Goal: Task Accomplishment & Management: Use online tool/utility

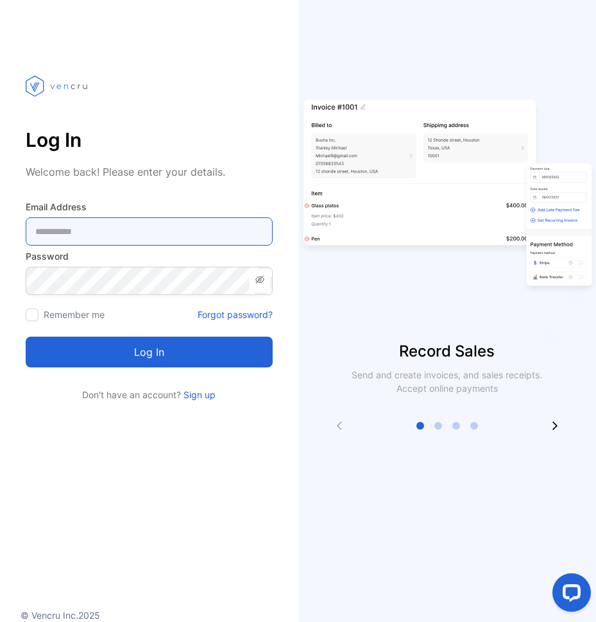
type Address-inputemail "**********"
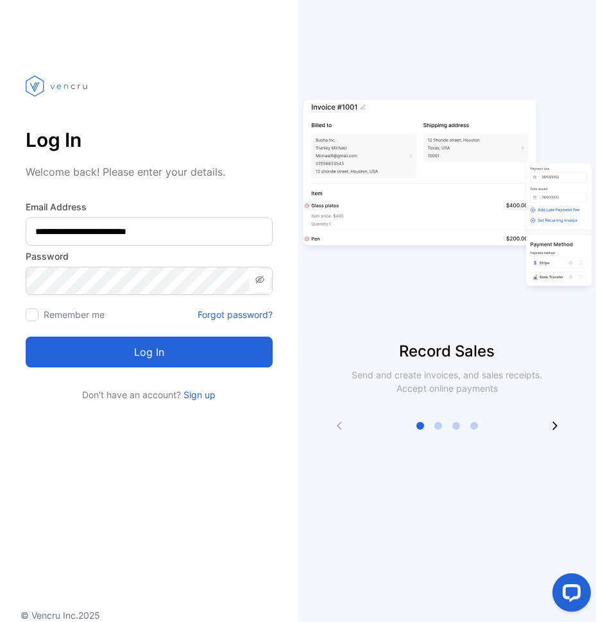
click at [79, 355] on button "Log in" at bounding box center [149, 352] width 247 height 31
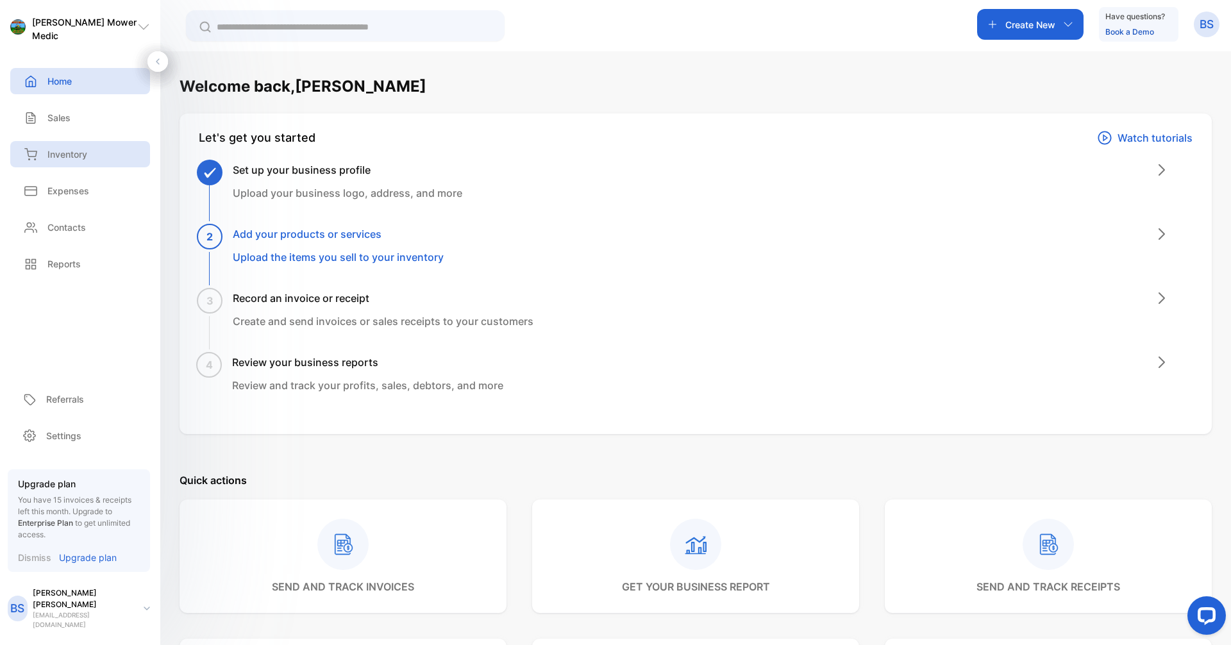
click at [38, 161] on div "Inventory" at bounding box center [80, 154] width 140 height 26
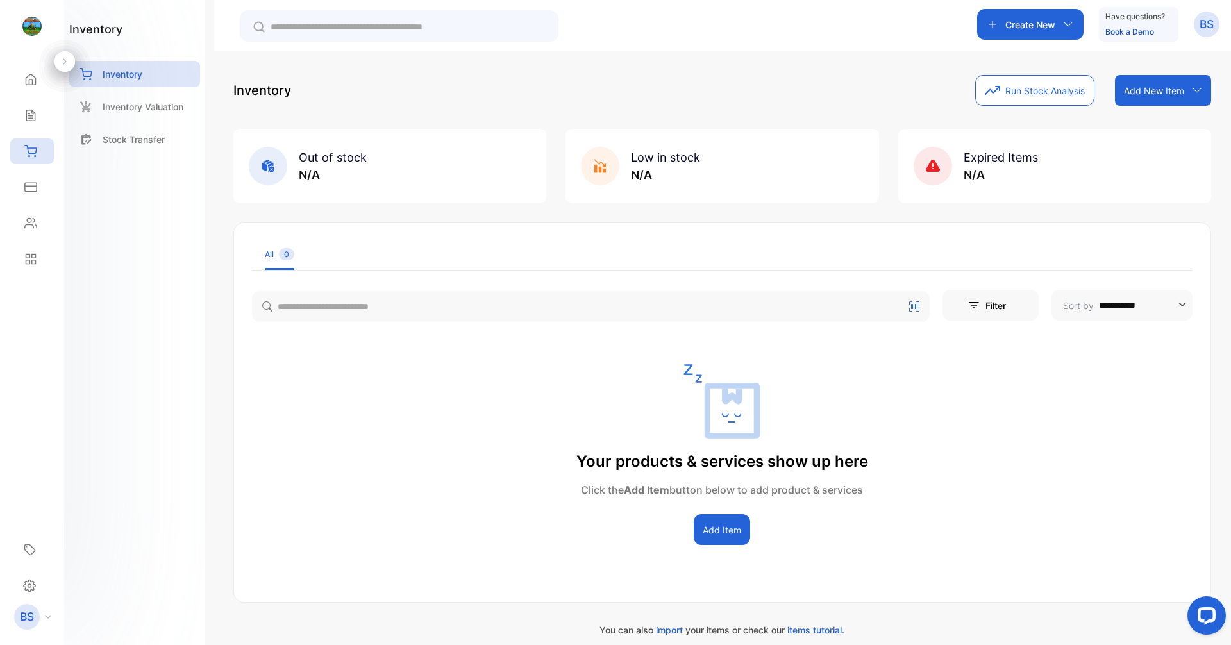
click at [595, 538] on button "Add Item" at bounding box center [722, 529] width 56 height 31
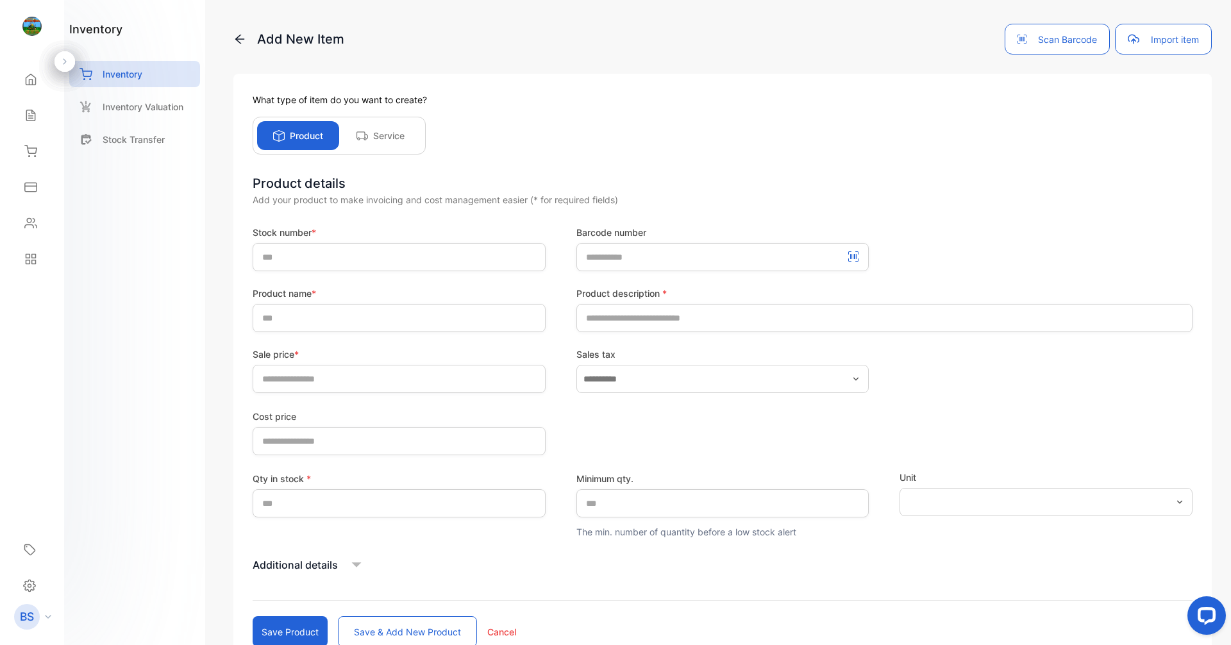
click at [595, 44] on button "Scan Barcode" at bounding box center [1057, 39] width 105 height 31
drag, startPoint x: 922, startPoint y: 185, endPoint x: 924, endPoint y: 156, distance: 28.9
click at [595, 191] on div "Product details" at bounding box center [723, 183] width 940 height 19
click at [595, 34] on icon "button" at bounding box center [1134, 39] width 12 height 12
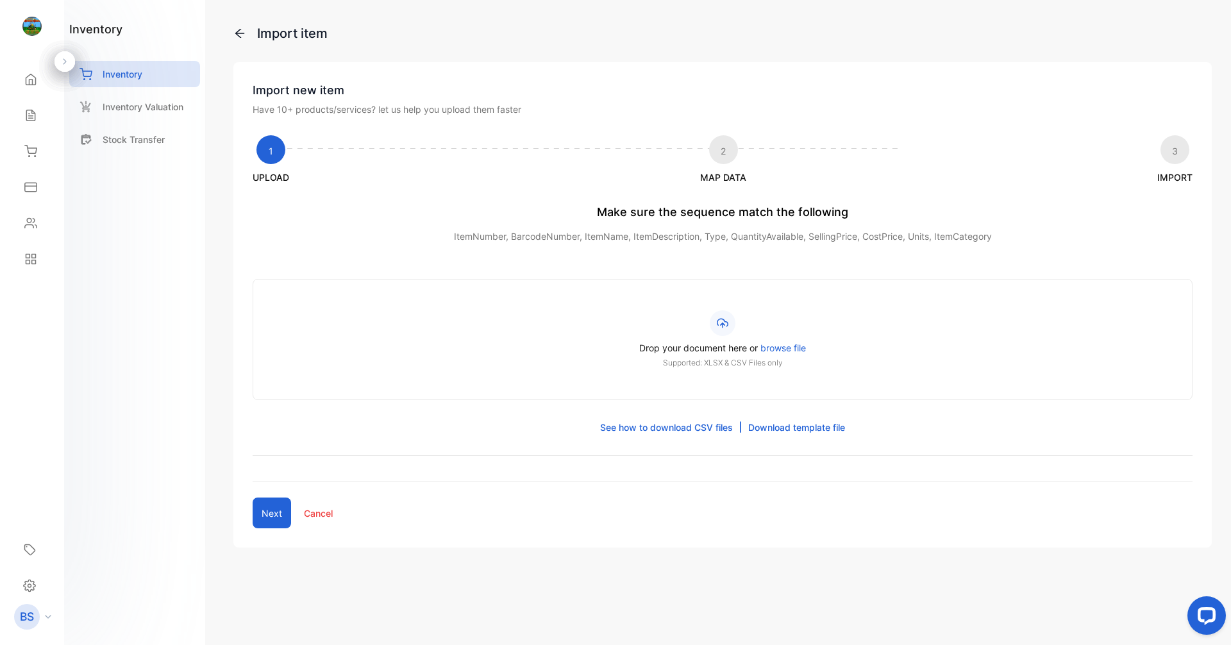
click at [242, 33] on icon at bounding box center [239, 33] width 13 height 13
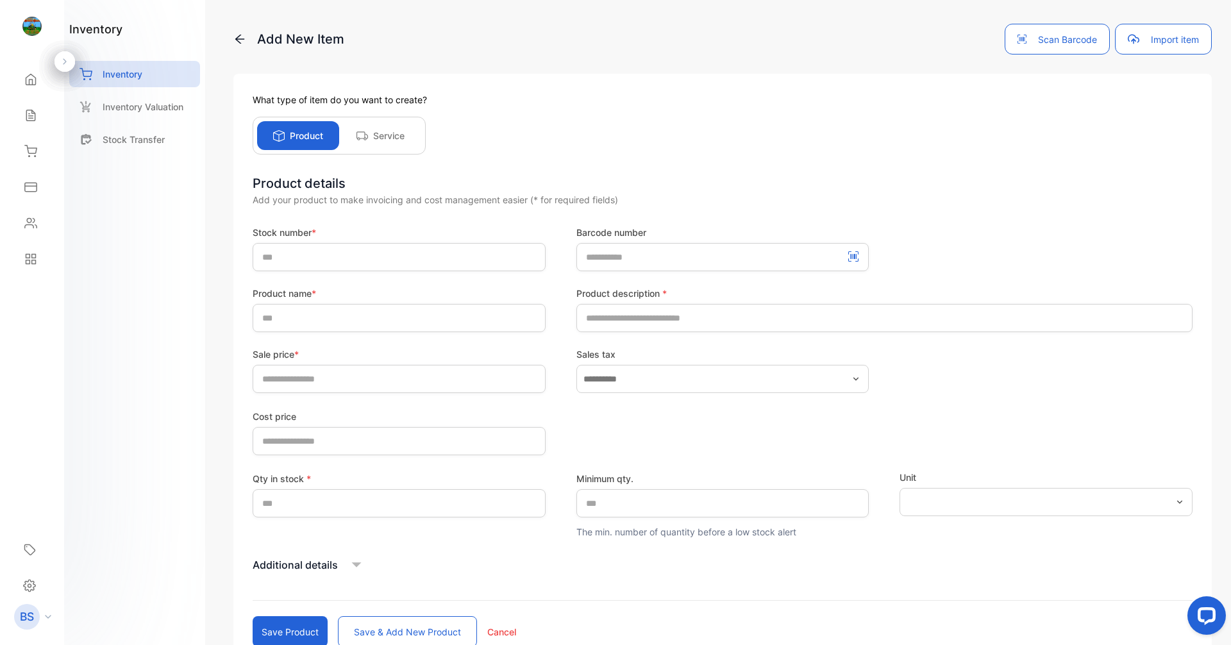
click at [595, 37] on button "Scan Barcode" at bounding box center [1057, 39] width 105 height 31
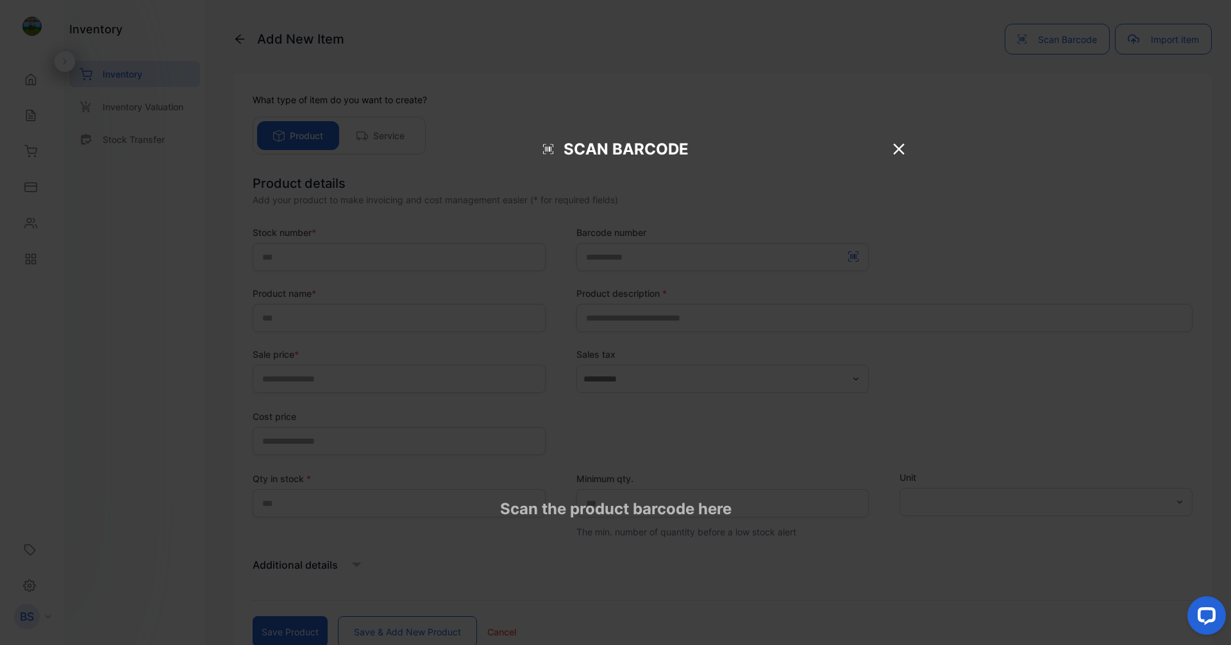
click at [595, 161] on p "Scan Barcode" at bounding box center [626, 149] width 125 height 23
drag, startPoint x: 668, startPoint y: 426, endPoint x: 668, endPoint y: 414, distance: 12.2
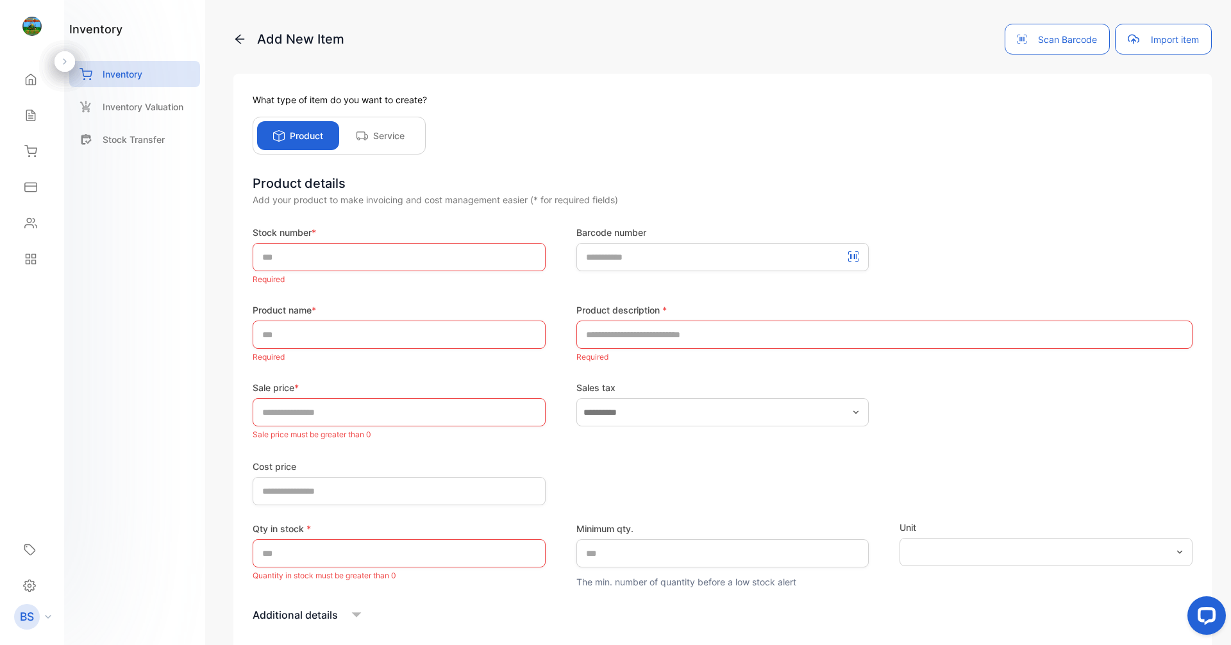
drag, startPoint x: 910, startPoint y: 188, endPoint x: 832, endPoint y: 118, distance: 104.9
click at [595, 129] on div "What type of item do you want to create? Product Service Product details Add yo…" at bounding box center [722, 395] width 979 height 643
click at [35, 586] on icon at bounding box center [30, 586] width 12 height 12
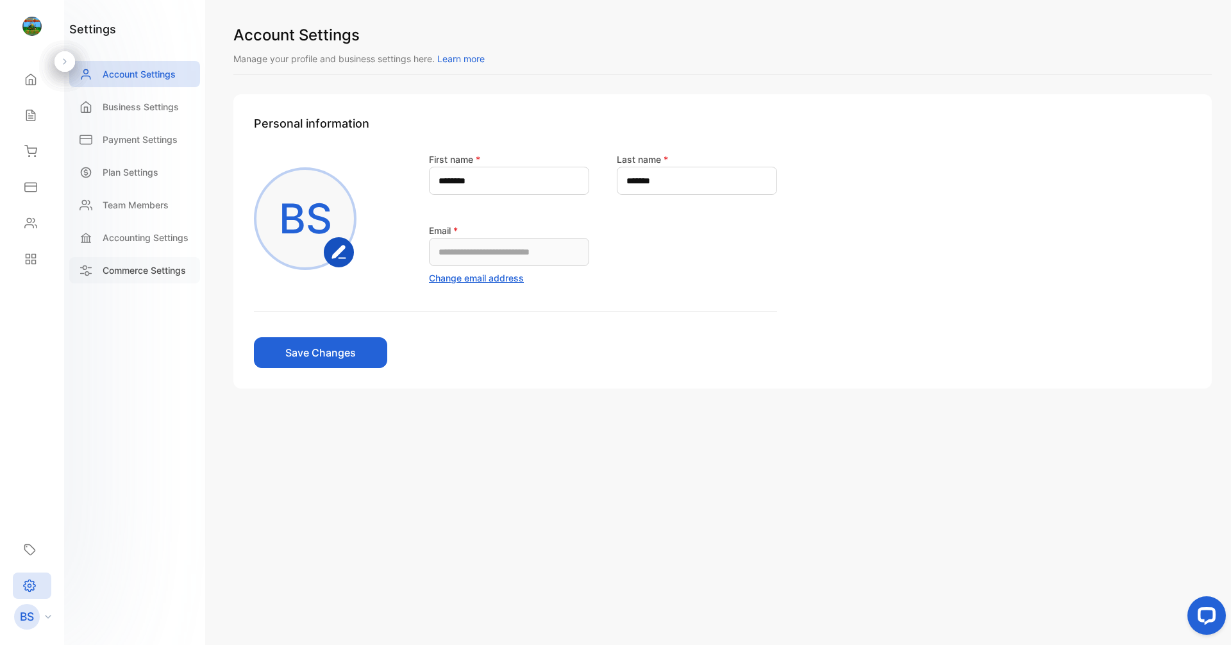
click at [113, 273] on p "Commerce Settings" at bounding box center [144, 270] width 83 height 13
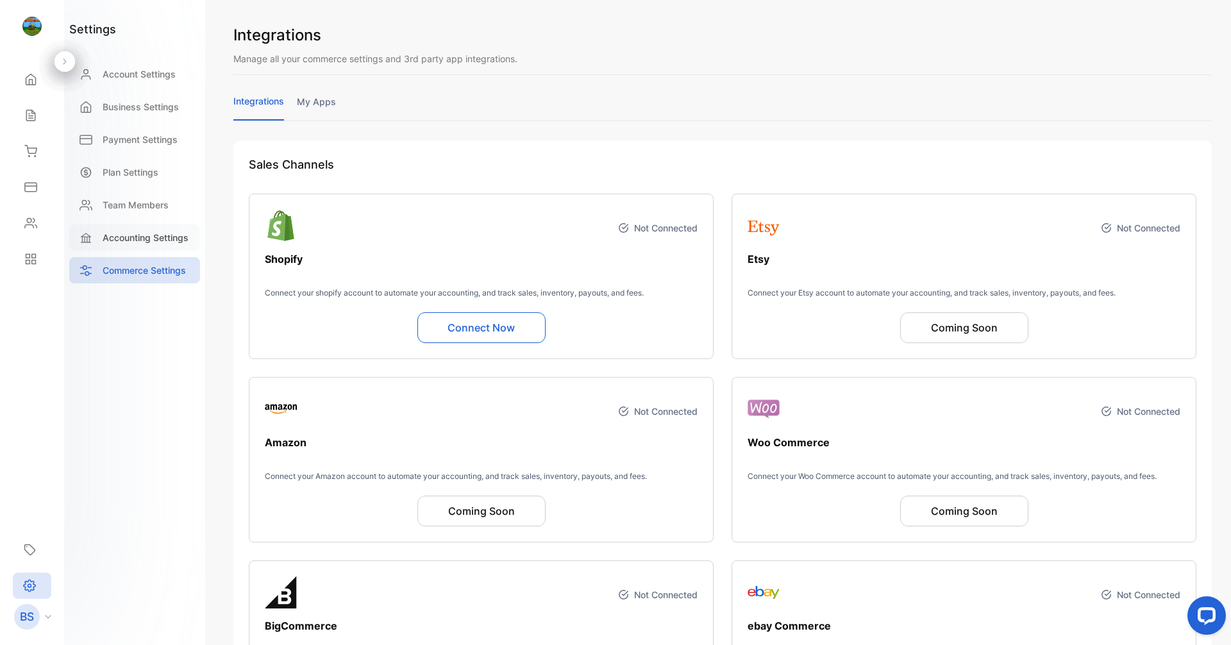
click at [109, 236] on p "Accounting Settings" at bounding box center [146, 237] width 86 height 13
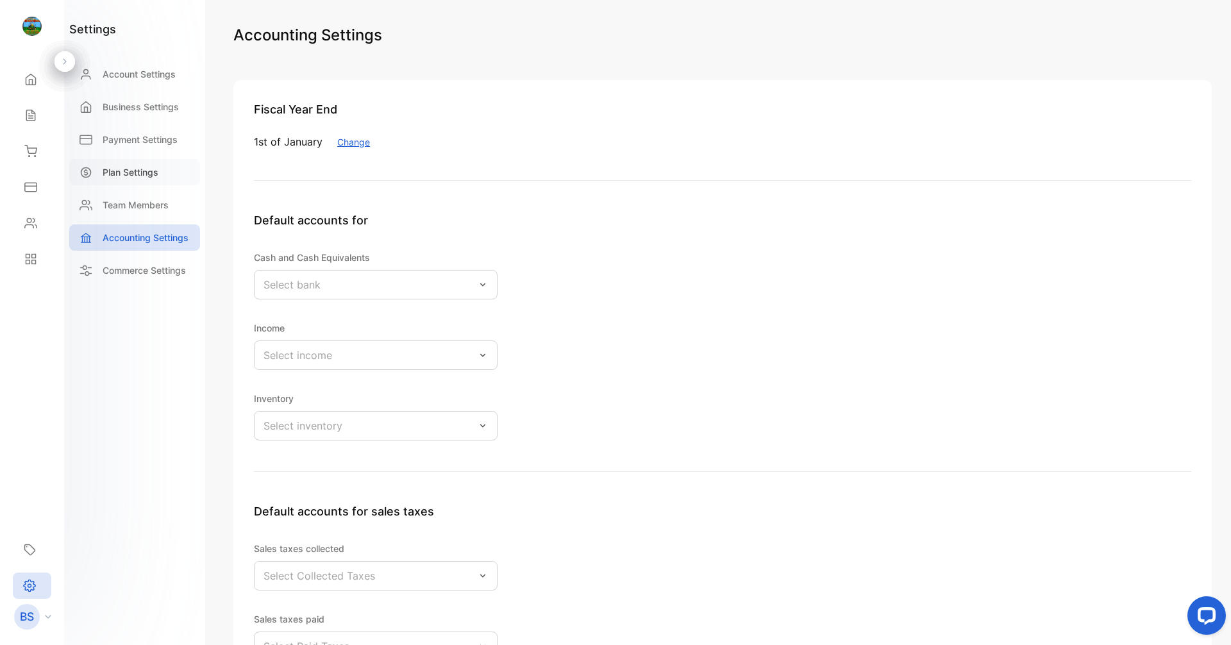
click at [141, 175] on p "Plan Settings" at bounding box center [131, 171] width 56 height 13
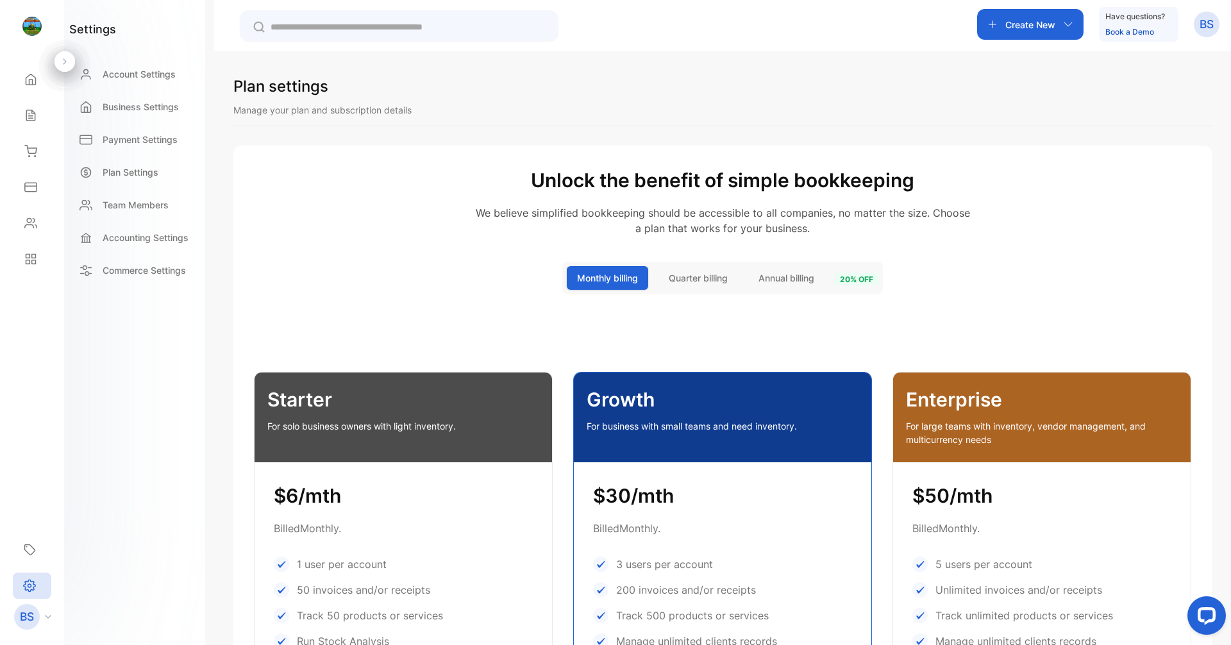
click at [595, 278] on span "Annual billing" at bounding box center [787, 277] width 56 height 13
click at [595, 282] on span "Quarter billing" at bounding box center [698, 277] width 59 height 13
click at [595, 275] on span "Monthly billing" at bounding box center [607, 277] width 61 height 13
click at [595, 283] on span "Quarter billing" at bounding box center [698, 277] width 59 height 13
click at [122, 163] on div "Plan Settings" at bounding box center [134, 172] width 131 height 26
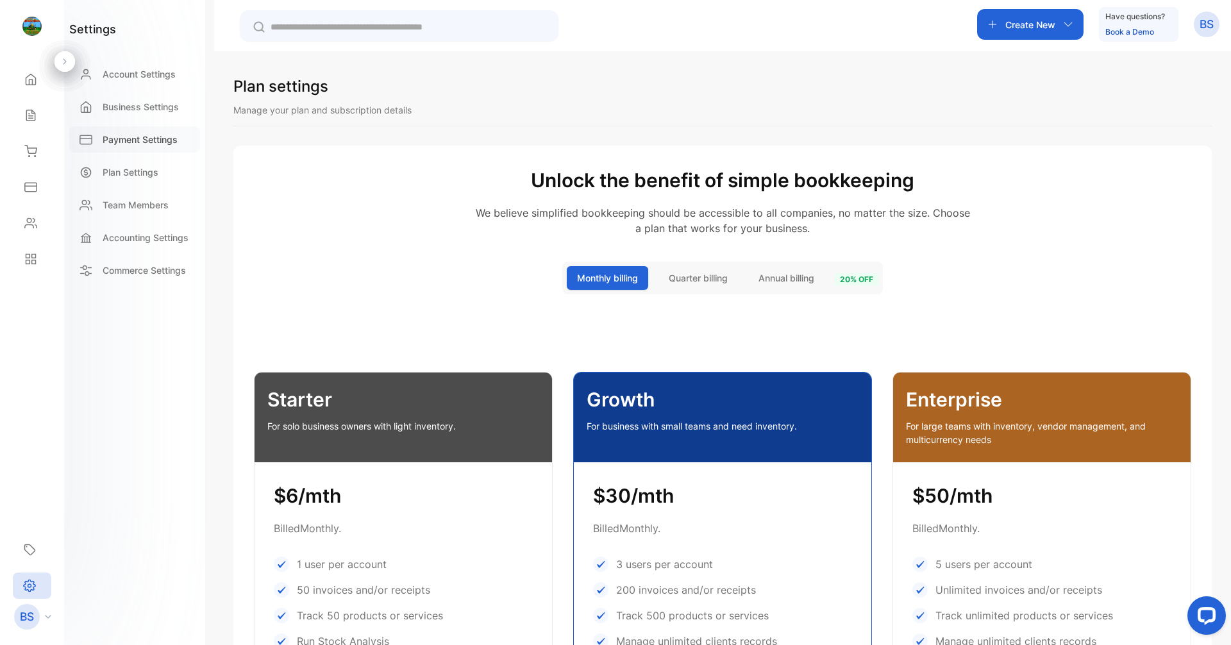
click at [135, 132] on div "Payment Settings" at bounding box center [134, 139] width 131 height 26
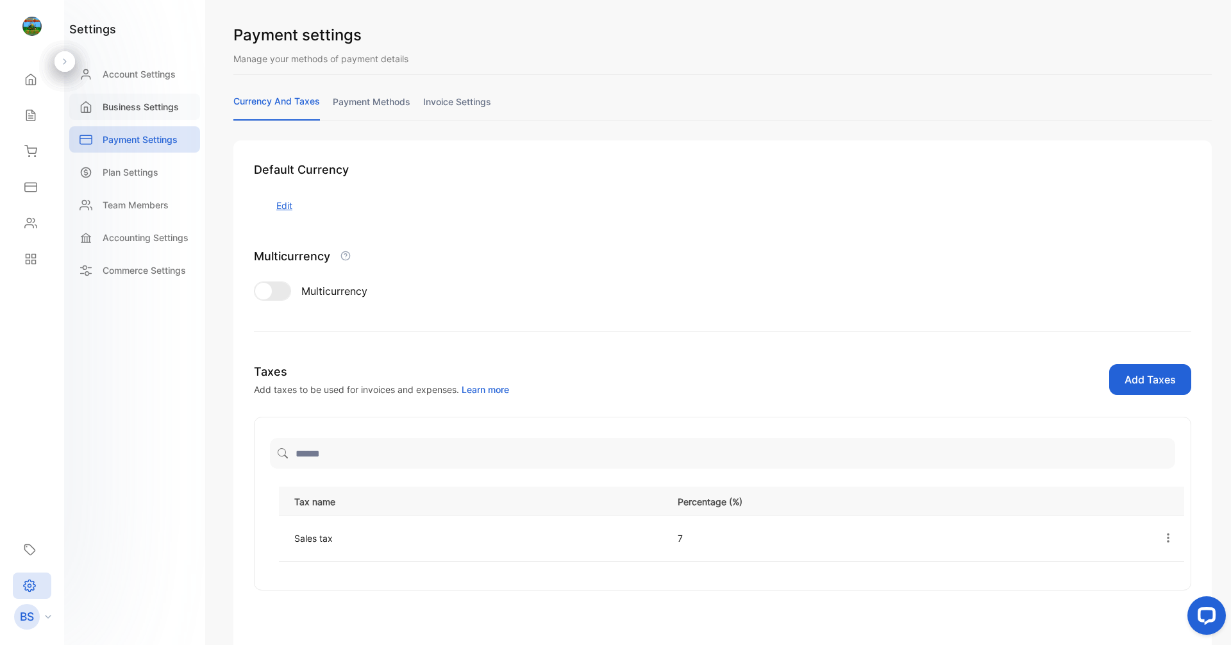
click at [142, 101] on p "Business Settings" at bounding box center [141, 106] width 76 height 13
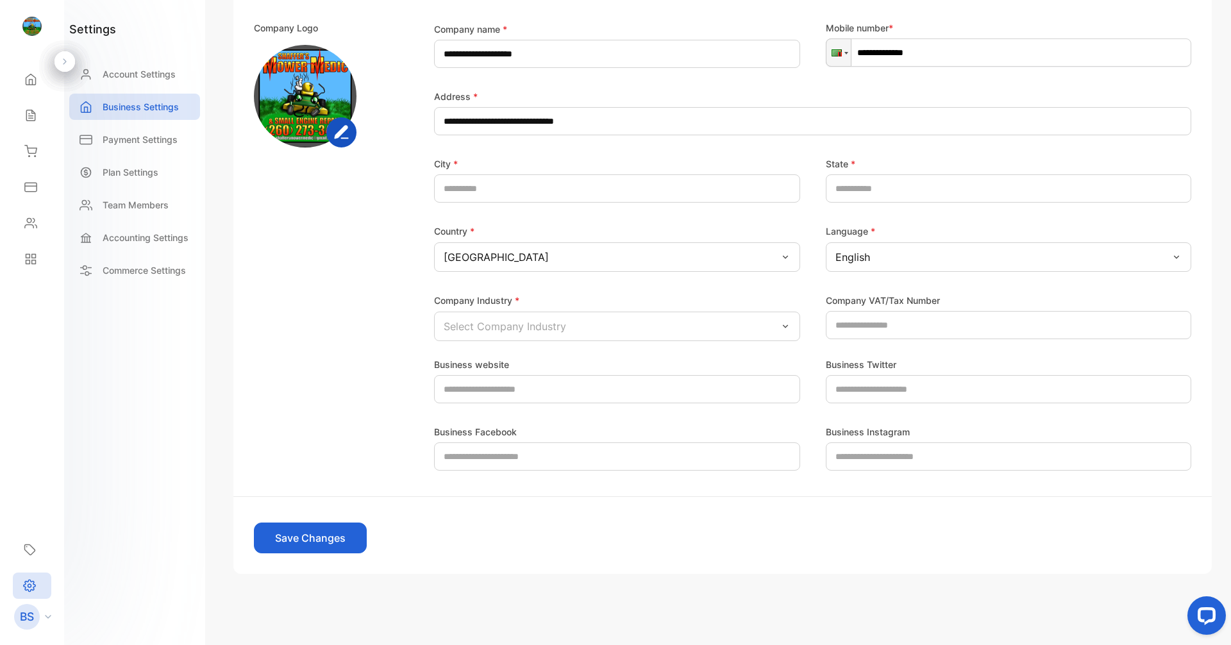
scroll to position [177, 0]
click at [19, 124] on div "Sales" at bounding box center [32, 116] width 44 height 26
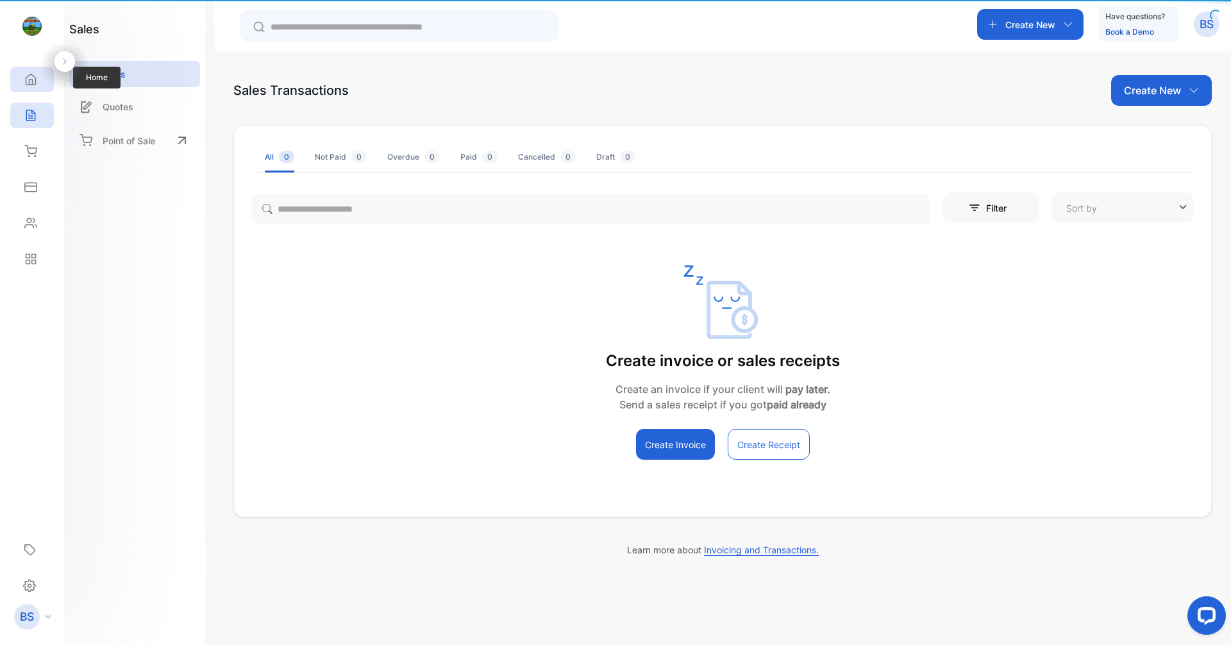
type input "**********"
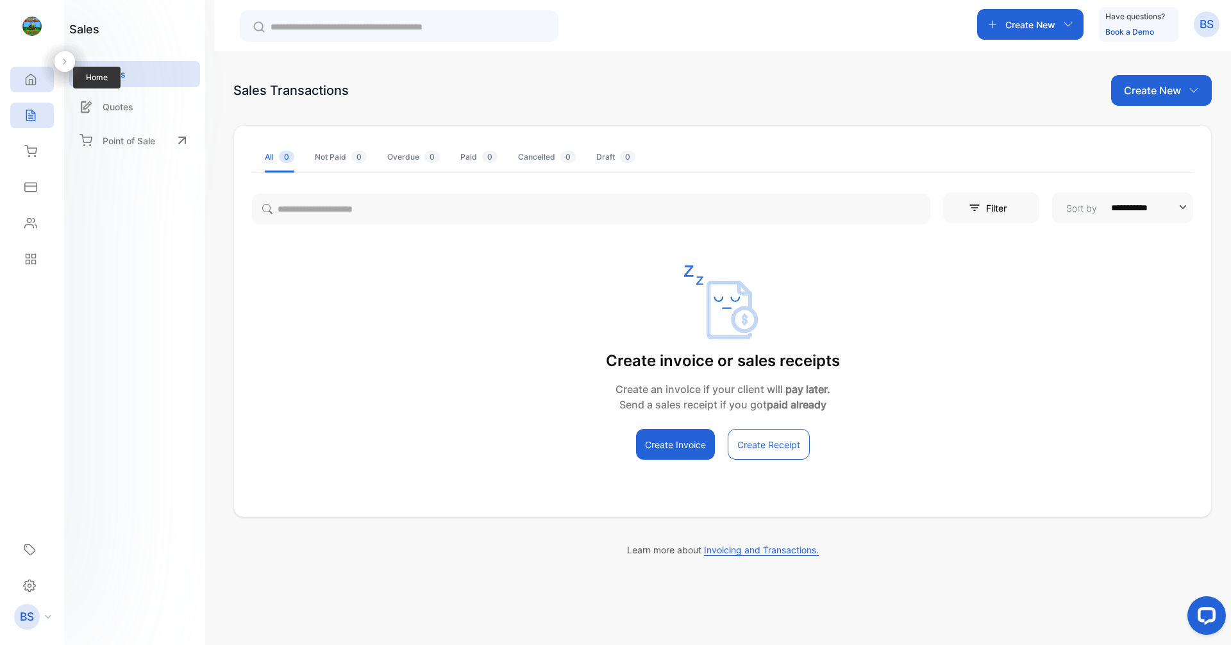
click at [28, 74] on icon at bounding box center [30, 79] width 13 height 13
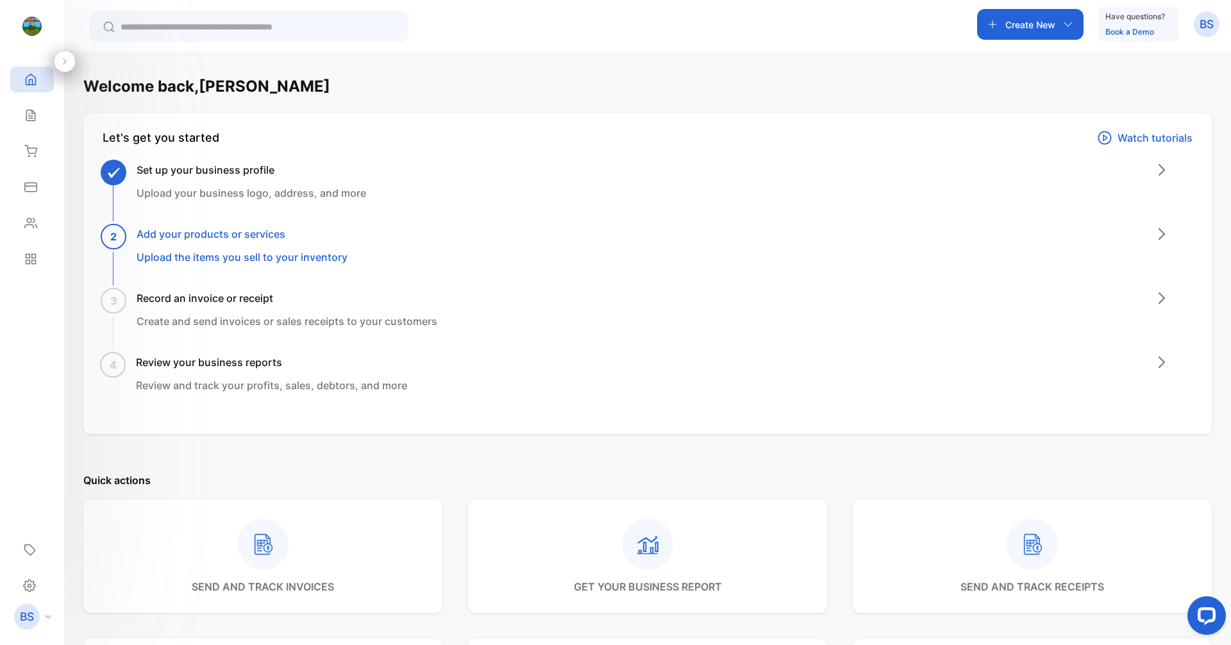
click at [26, 24] on img at bounding box center [31, 26] width 19 height 19
click at [31, 611] on p "BS" at bounding box center [27, 617] width 14 height 17
click at [35, 586] on icon at bounding box center [30, 586] width 12 height 12
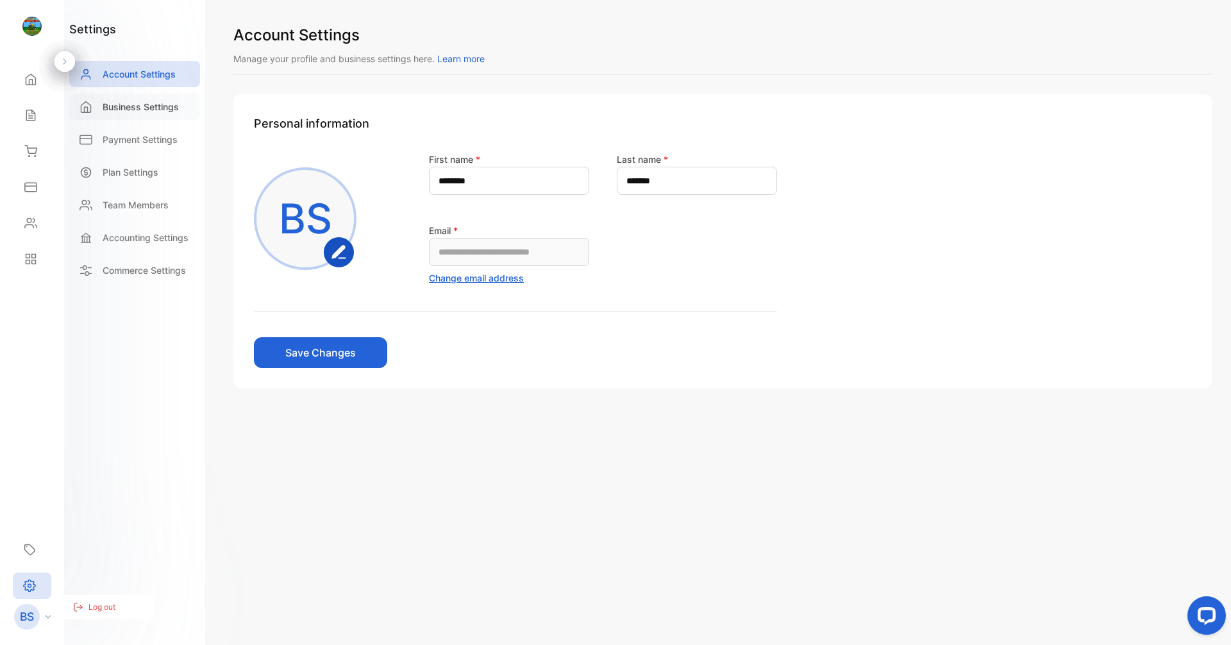
click at [160, 100] on p "Business Settings" at bounding box center [141, 106] width 76 height 13
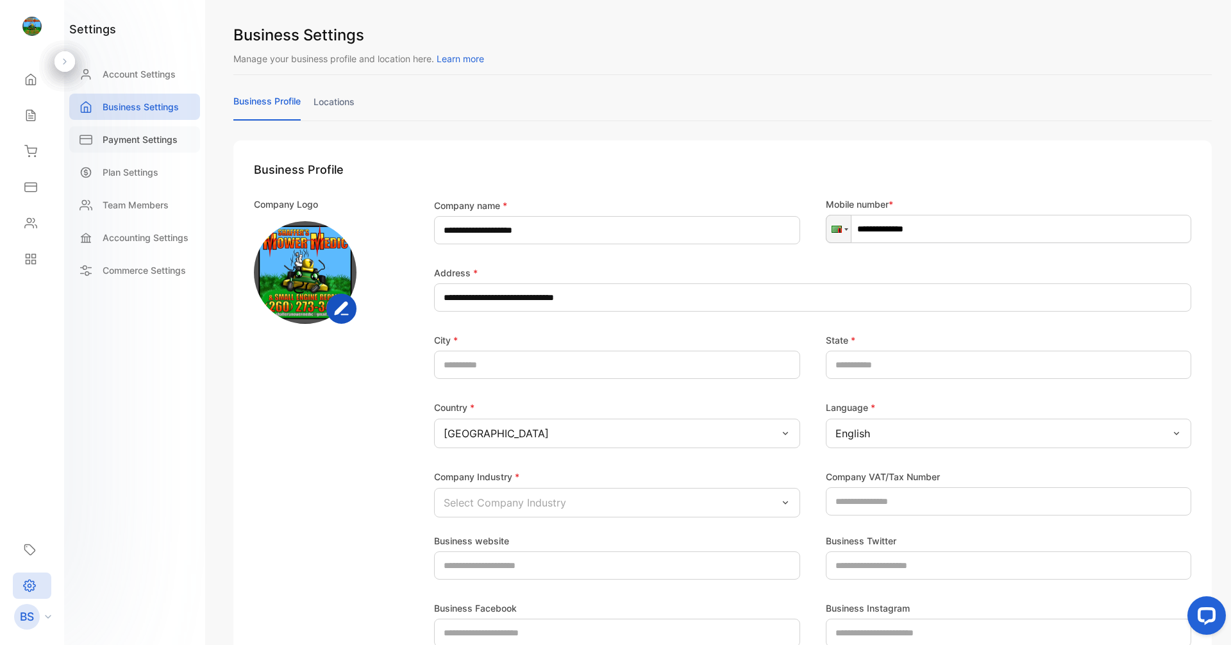
click at [165, 131] on div "Payment Settings" at bounding box center [134, 139] width 131 height 26
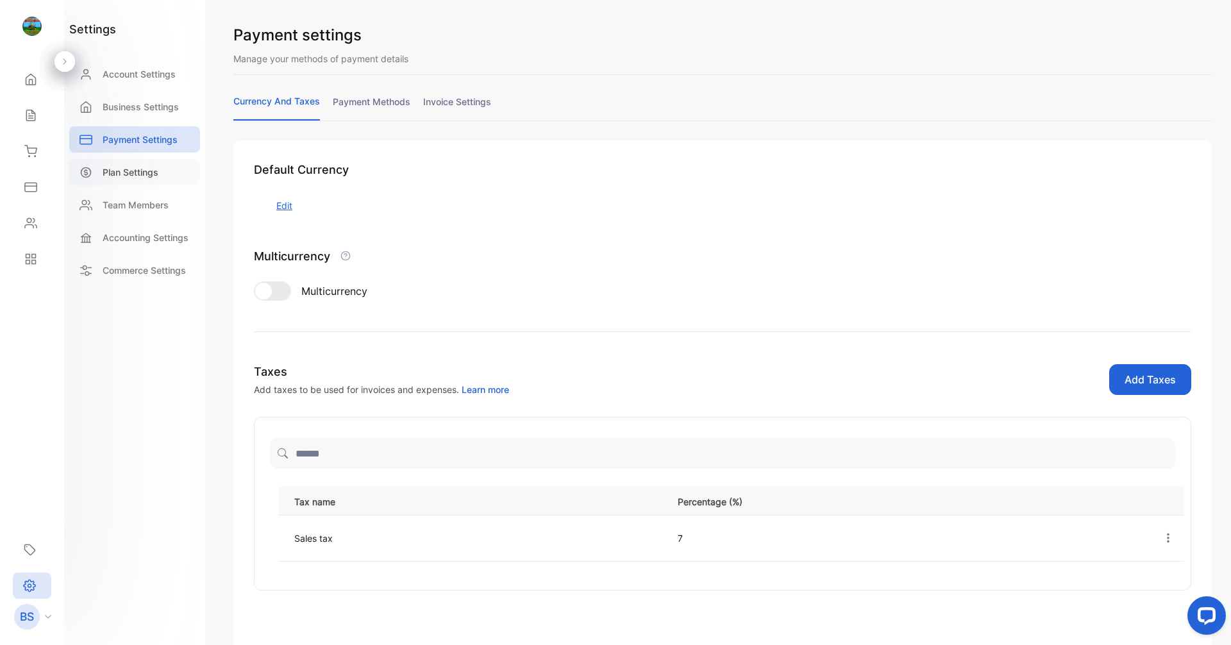
click at [168, 171] on div "Plan Settings" at bounding box center [134, 172] width 131 height 26
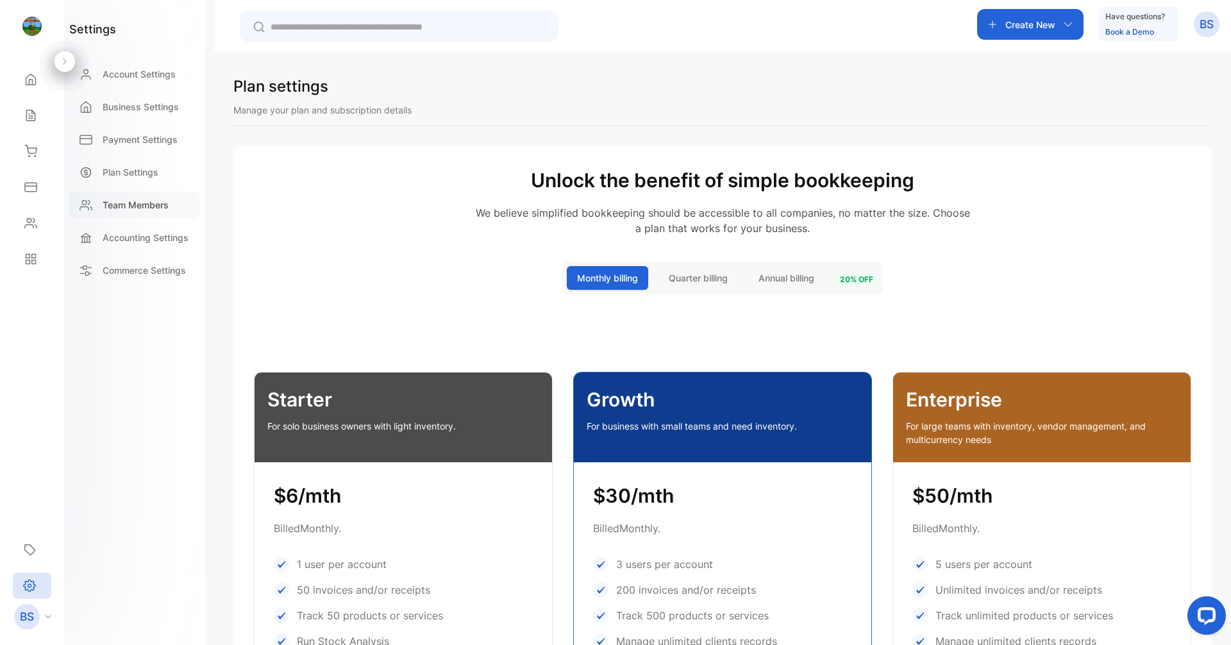
click at [159, 216] on div "Team Members" at bounding box center [134, 205] width 131 height 26
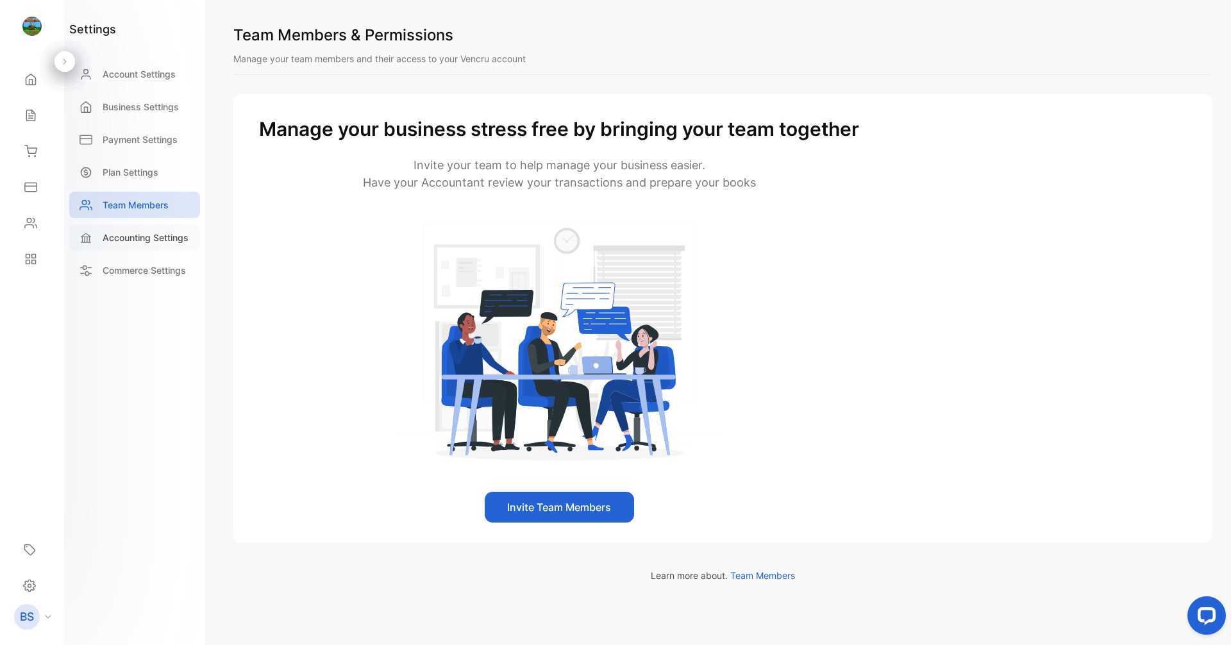
click at [159, 235] on p "Accounting Settings" at bounding box center [146, 237] width 86 height 13
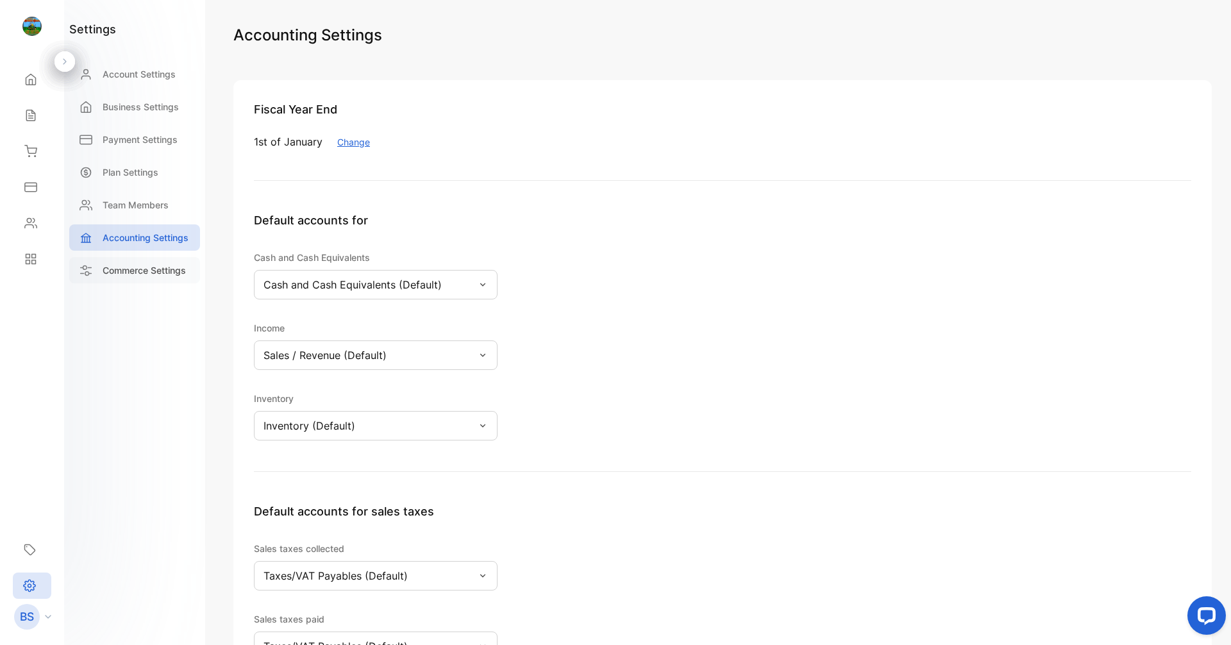
click at [151, 267] on p "Commerce Settings" at bounding box center [144, 270] width 83 height 13
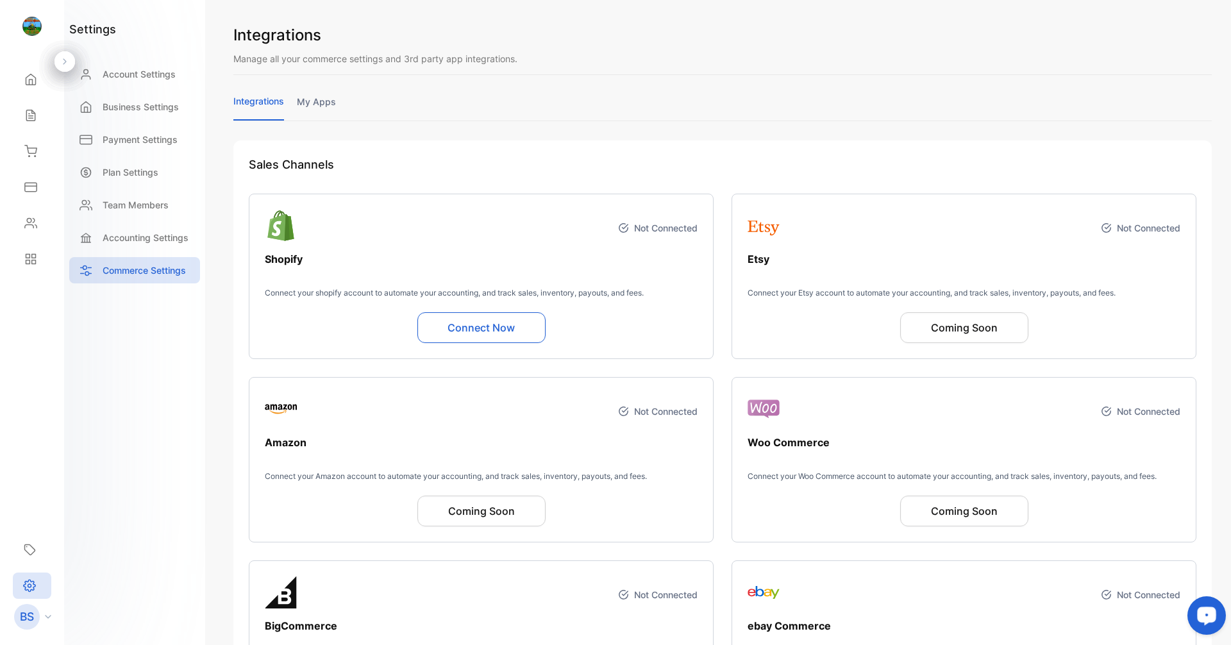
click at [595, 616] on div "Open LiveChat chat widget" at bounding box center [1207, 615] width 22 height 22
click at [595, 97] on div "integrations my apps" at bounding box center [722, 107] width 979 height 26
click at [178, 74] on div "Account Settings" at bounding box center [134, 74] width 131 height 26
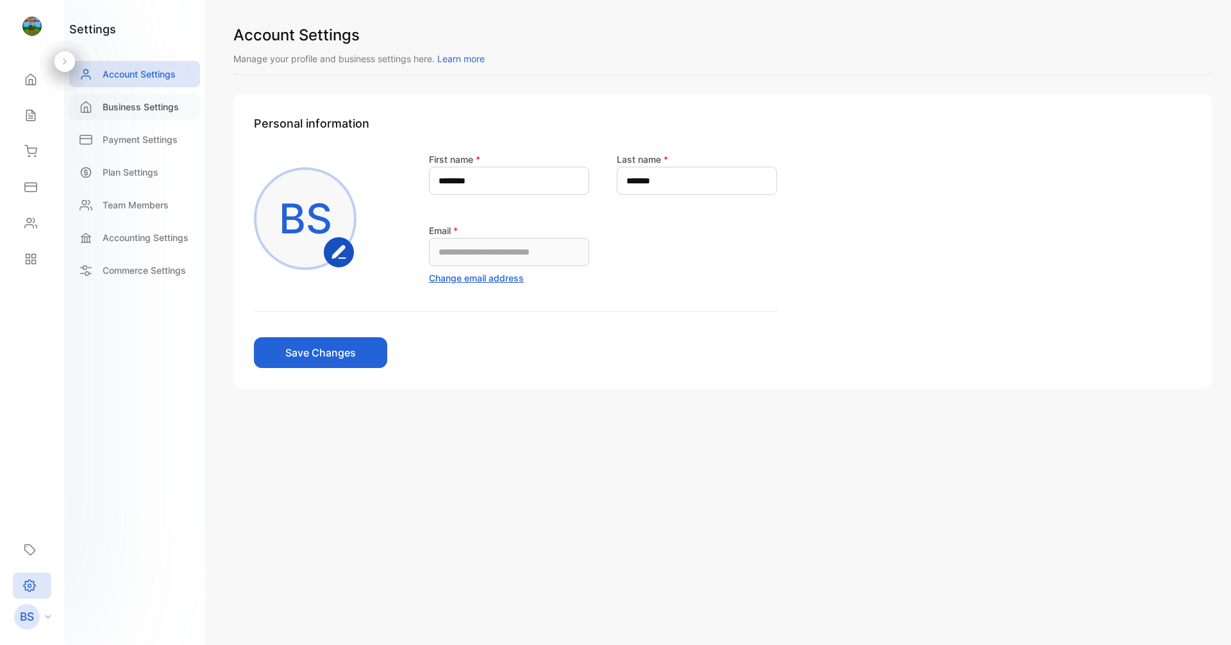
click at [148, 114] on div "Business Settings" at bounding box center [134, 107] width 131 height 26
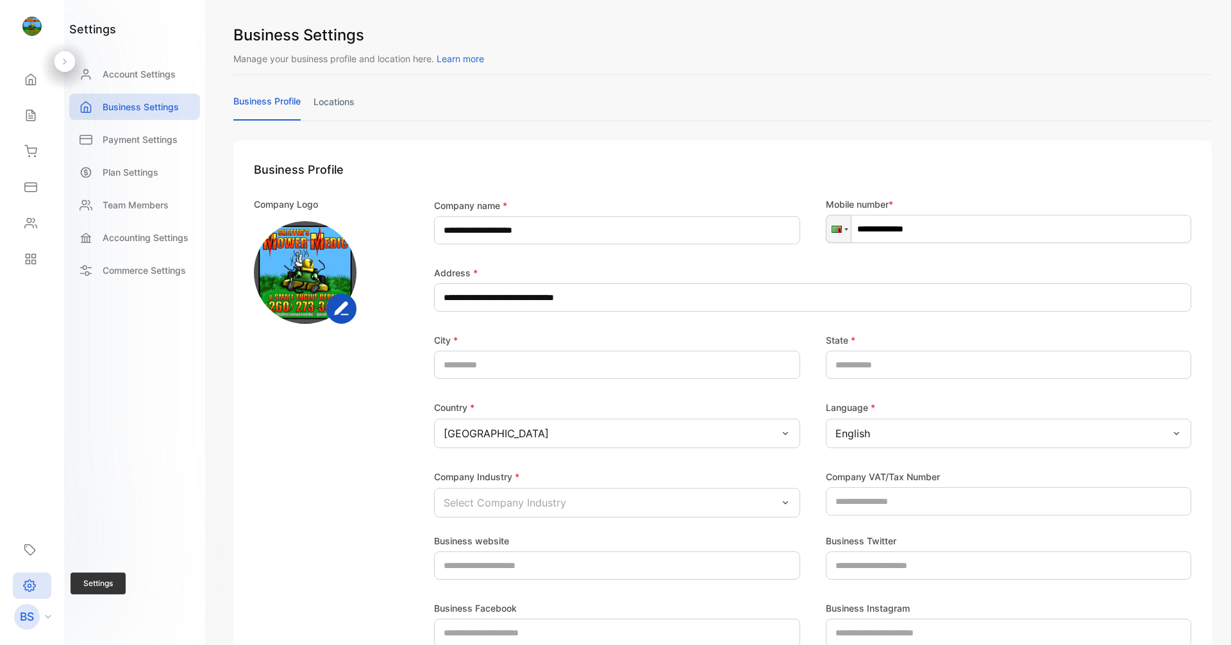
click at [32, 580] on icon at bounding box center [29, 585] width 13 height 13
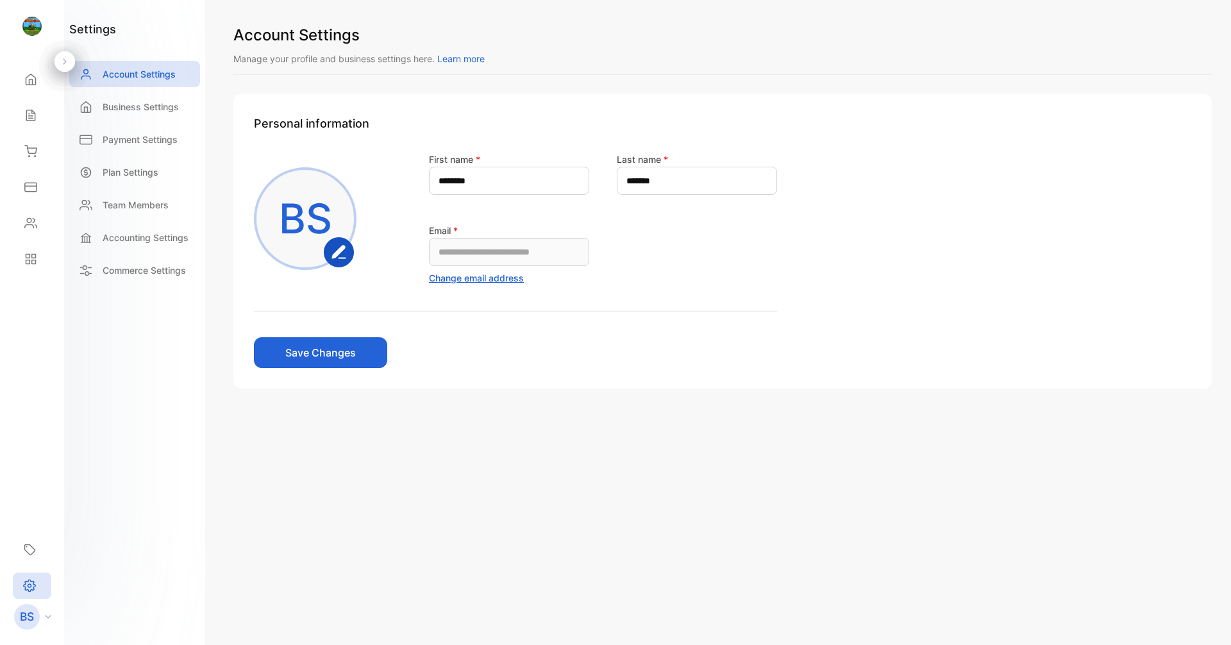
click at [525, 437] on div "**********" at bounding box center [722, 322] width 1017 height 645
click at [36, 80] on icon at bounding box center [31, 79] width 10 height 11
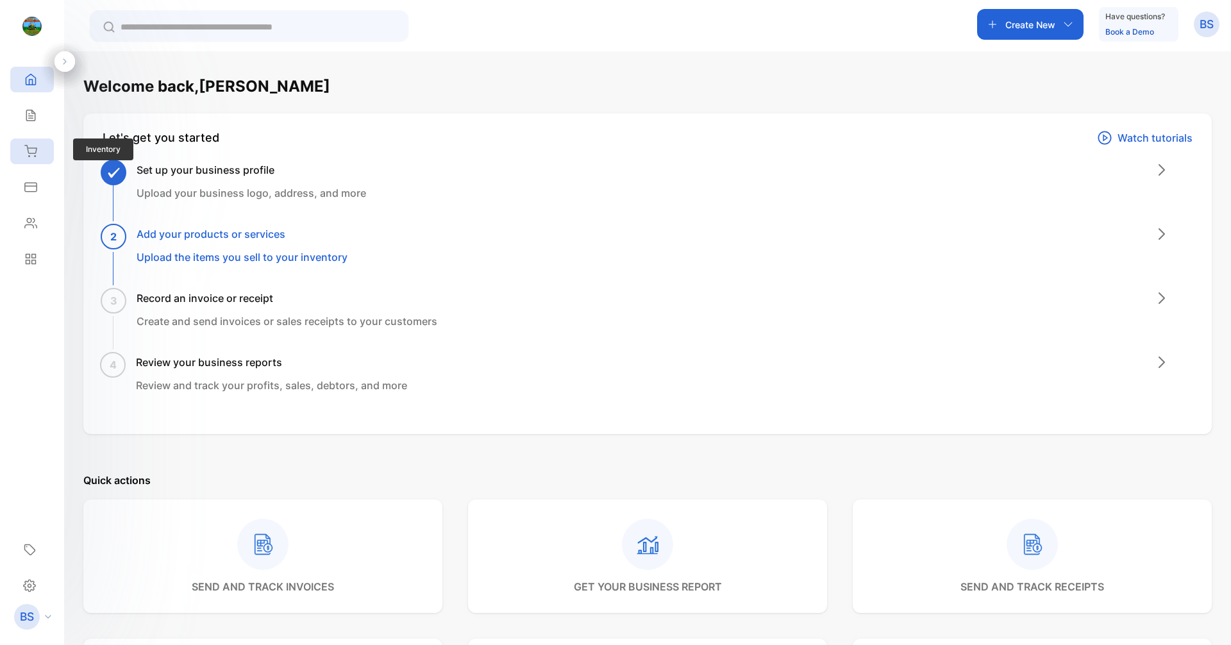
click at [43, 153] on div "Inventory" at bounding box center [32, 152] width 44 height 26
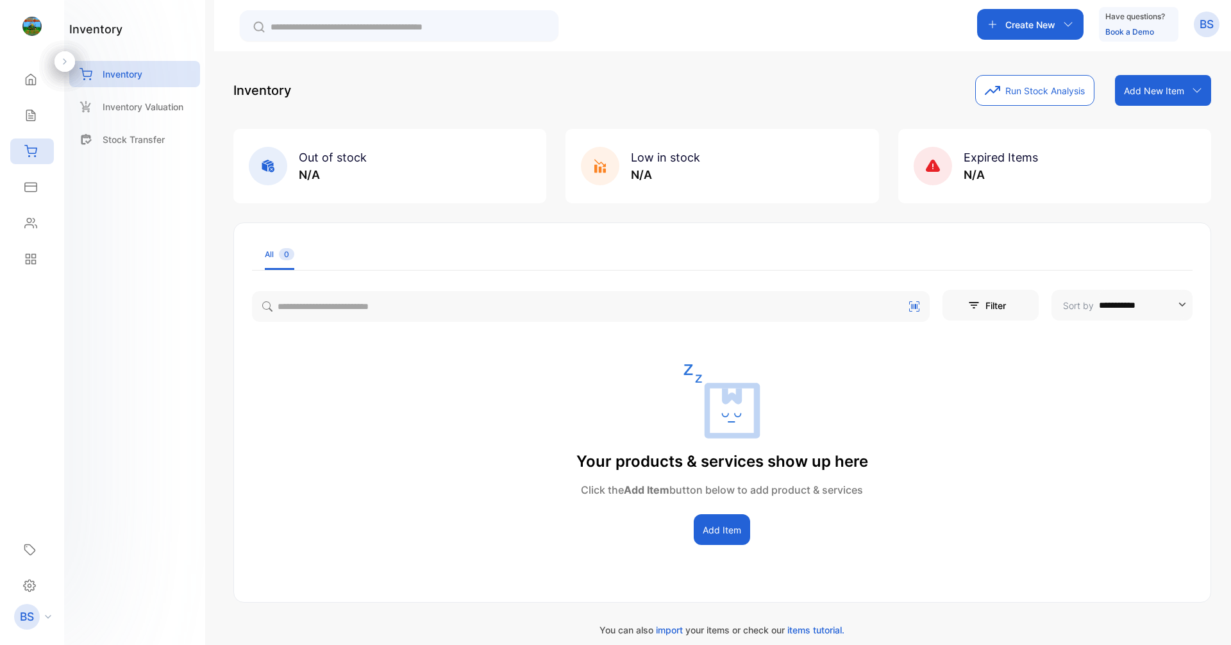
click at [595, 534] on button "Add Item" at bounding box center [722, 529] width 56 height 31
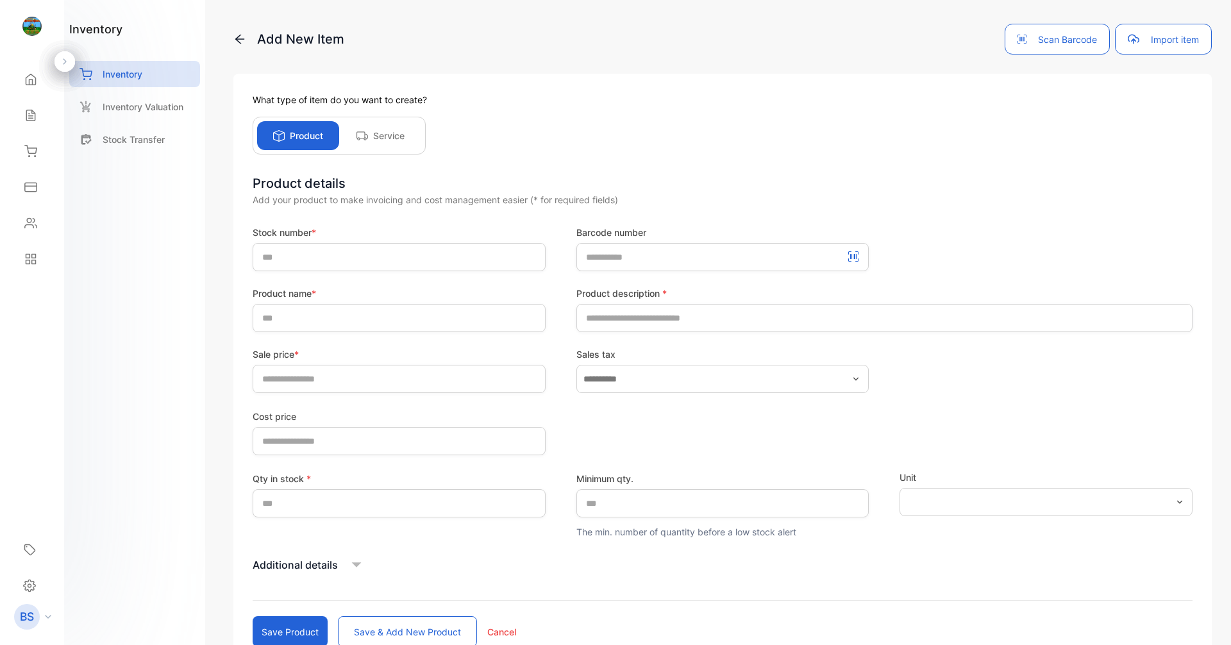
click at [595, 36] on button "Import item" at bounding box center [1163, 39] width 97 height 31
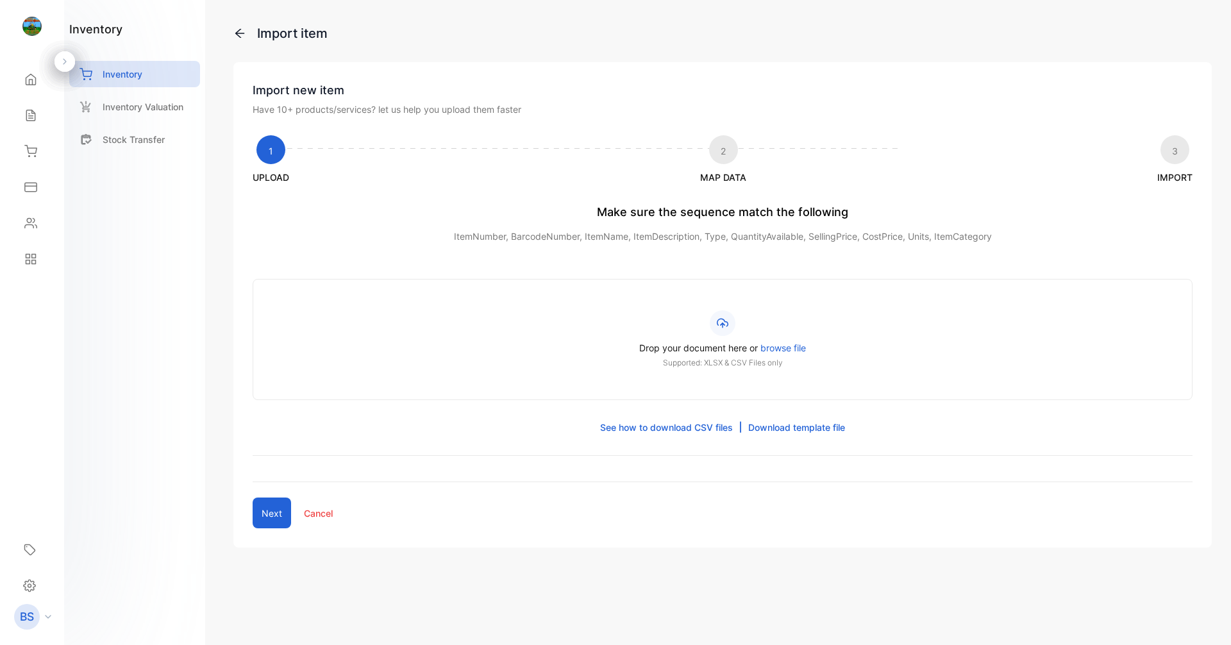
click at [240, 33] on icon at bounding box center [239, 33] width 13 height 13
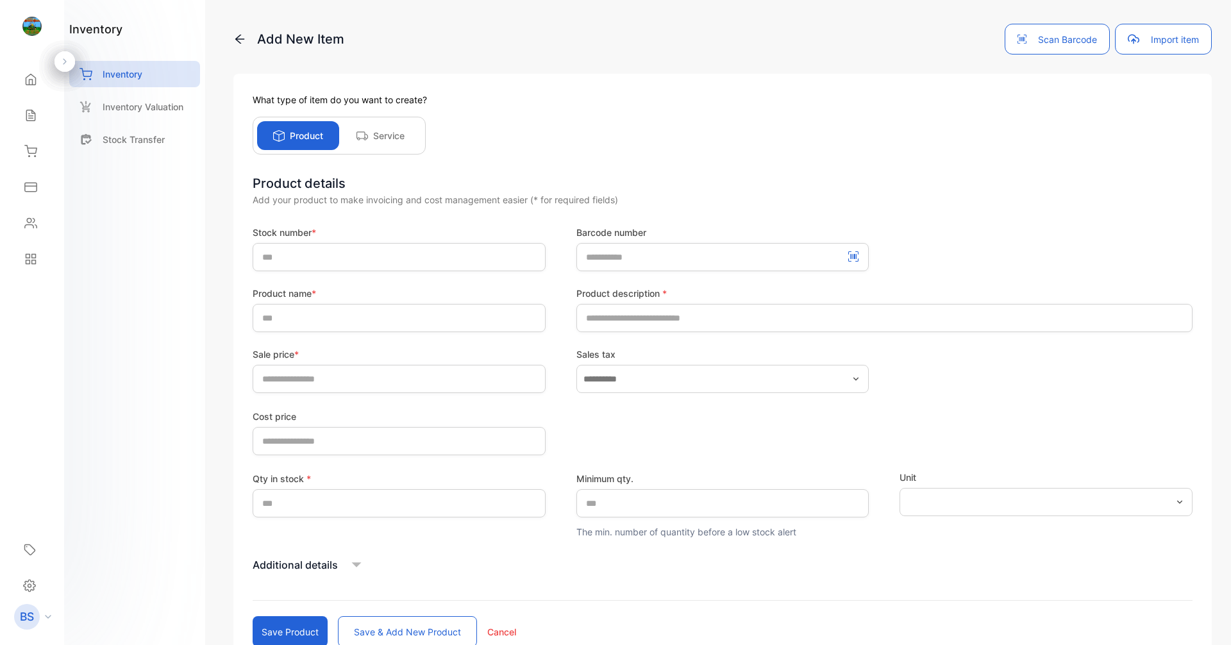
click at [595, 44] on button "Scan Barcode" at bounding box center [1057, 39] width 105 height 31
drag, startPoint x: 1047, startPoint y: 44, endPoint x: 863, endPoint y: 137, distance: 205.7
click at [595, 2] on div "Add New Item Scan Barcode Import item What type of item do you want to create? …" at bounding box center [722, 322] width 1017 height 645
click at [595, 48] on button "Scan Barcode" at bounding box center [1057, 39] width 105 height 31
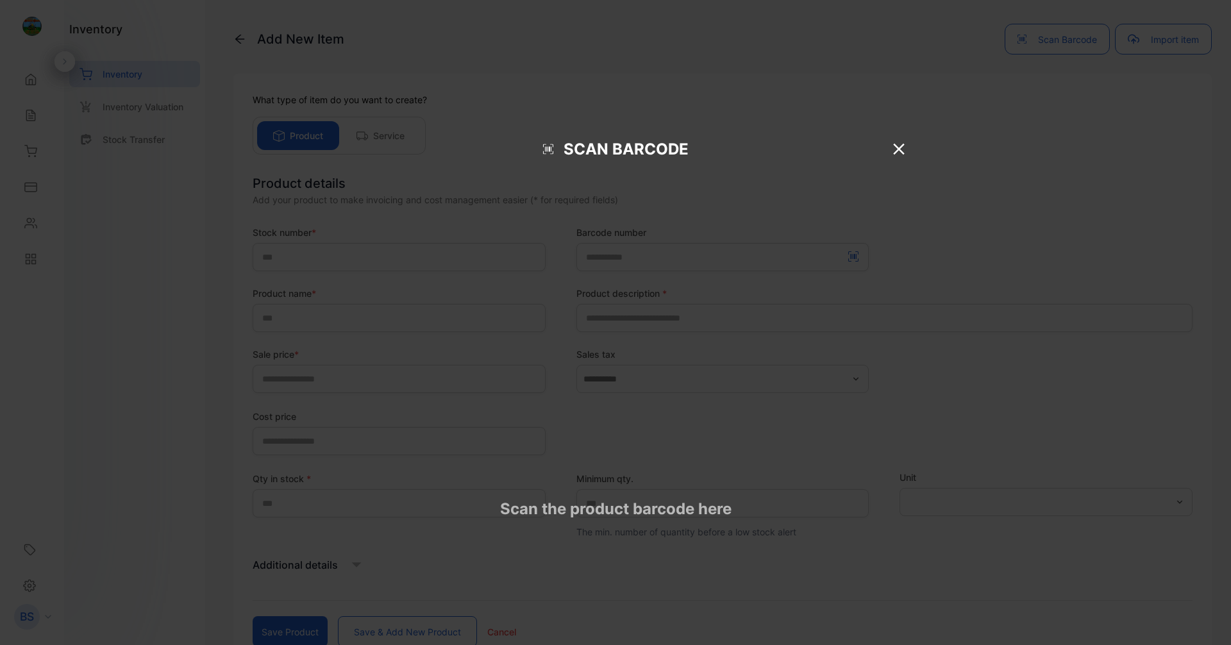
click at [595, 24] on button "Scan Barcode" at bounding box center [1057, 39] width 105 height 31
click at [595, 498] on p "Scan the product barcode here" at bounding box center [615, 509] width 596 height 23
click at [595, 161] on p "Scan Barcode" at bounding box center [626, 149] width 125 height 23
click at [551, 174] on div "Scan Barcode" at bounding box center [615, 149] width 596 height 49
click at [548, 155] on icon at bounding box center [548, 149] width 10 height 10
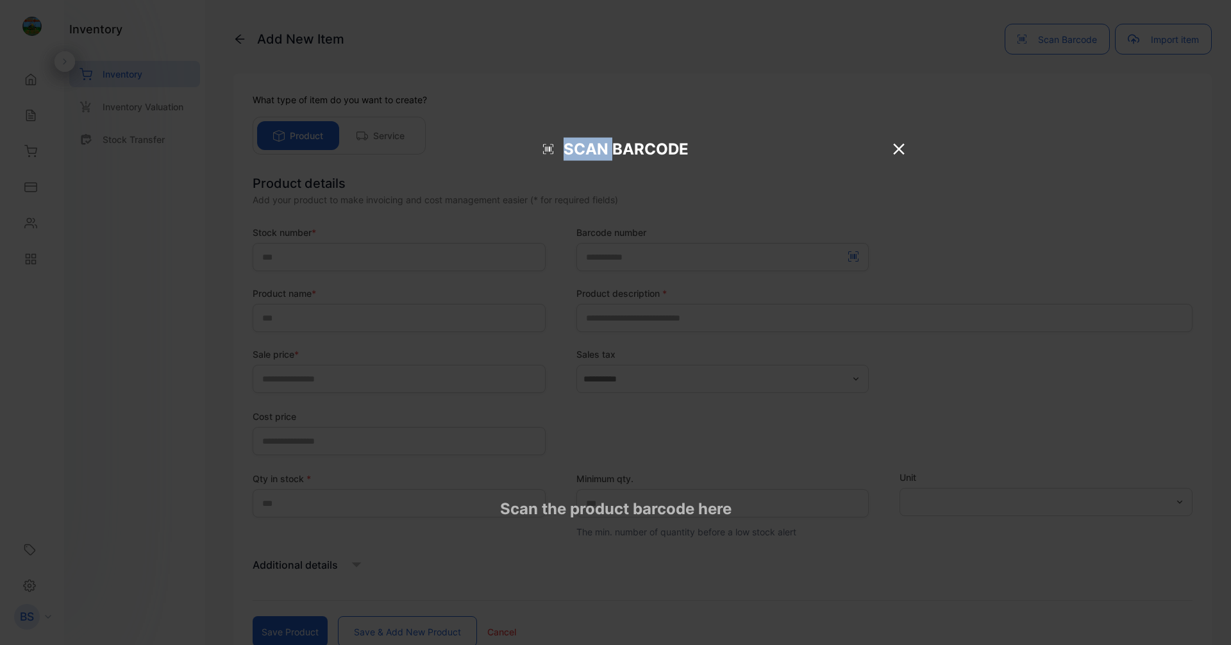
drag, startPoint x: 548, startPoint y: 253, endPoint x: 591, endPoint y: 241, distance: 44.8
click at [563, 174] on div "Scan Barcode" at bounding box center [615, 149] width 596 height 49
click at [595, 155] on icon at bounding box center [898, 149] width 11 height 11
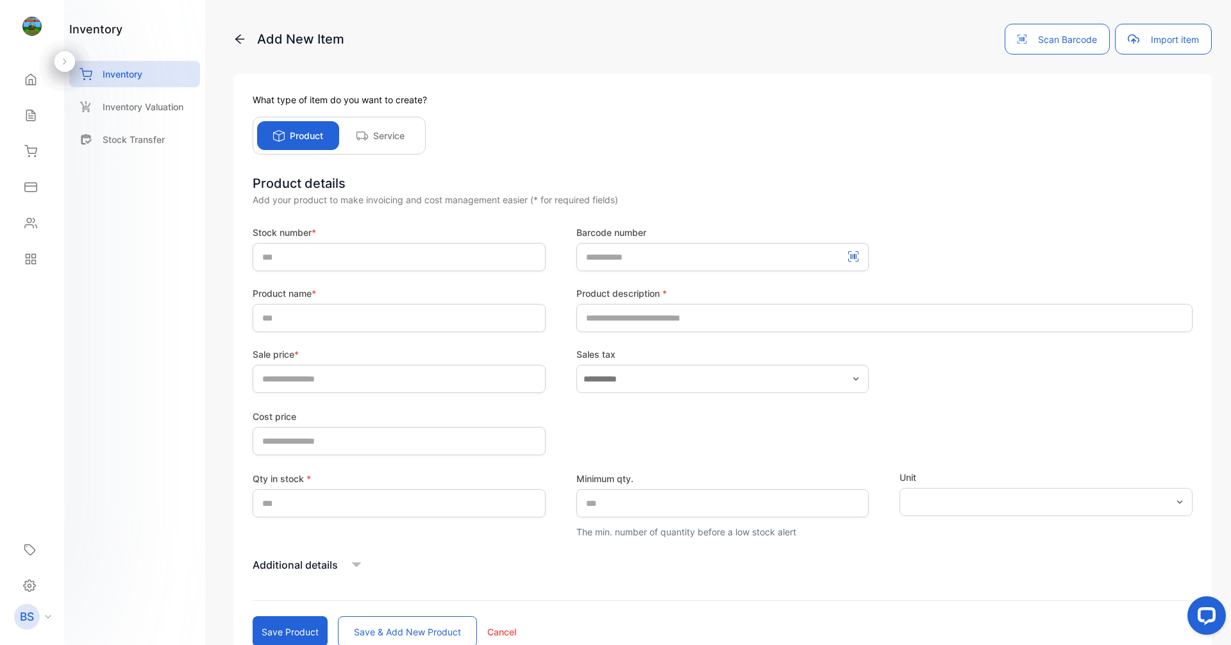
click at [595, 37] on button "Scan Barcode" at bounding box center [1057, 39] width 105 height 31
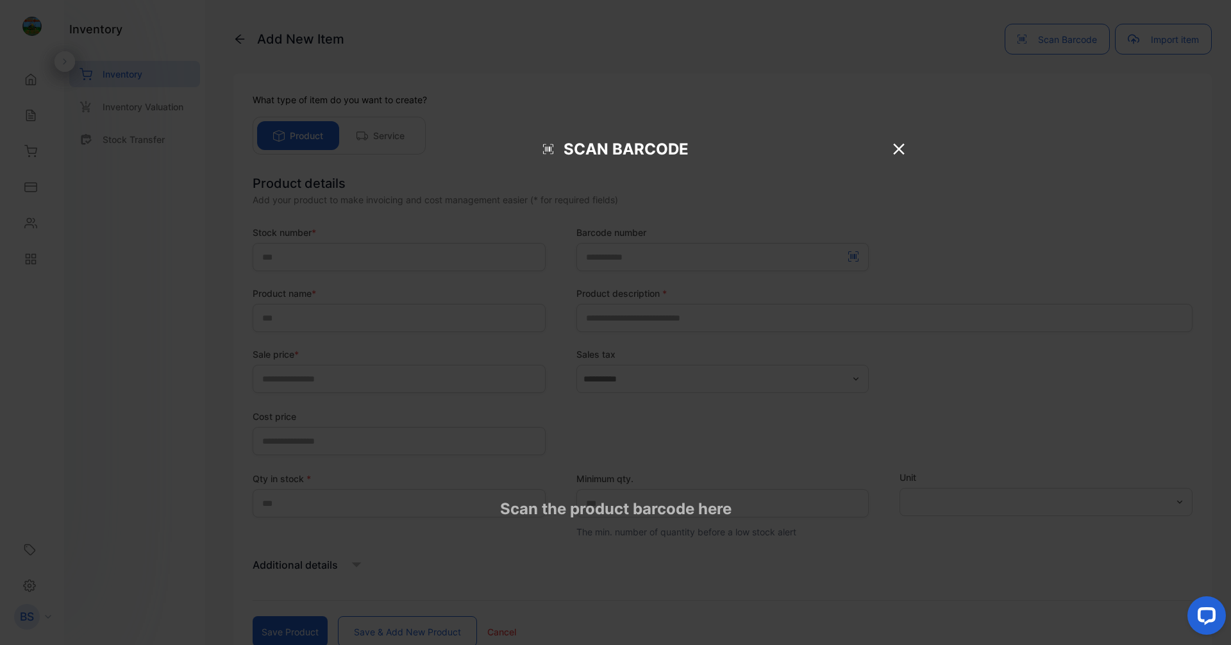
click at [595, 24] on button "Scan Barcode" at bounding box center [1057, 39] width 105 height 31
click at [595, 174] on div "Scan Barcode" at bounding box center [615, 149] width 596 height 49
drag, startPoint x: 901, startPoint y: 240, endPoint x: 892, endPoint y: 253, distance: 16.2
click at [595, 174] on div "Scan Barcode" at bounding box center [615, 149] width 596 height 49
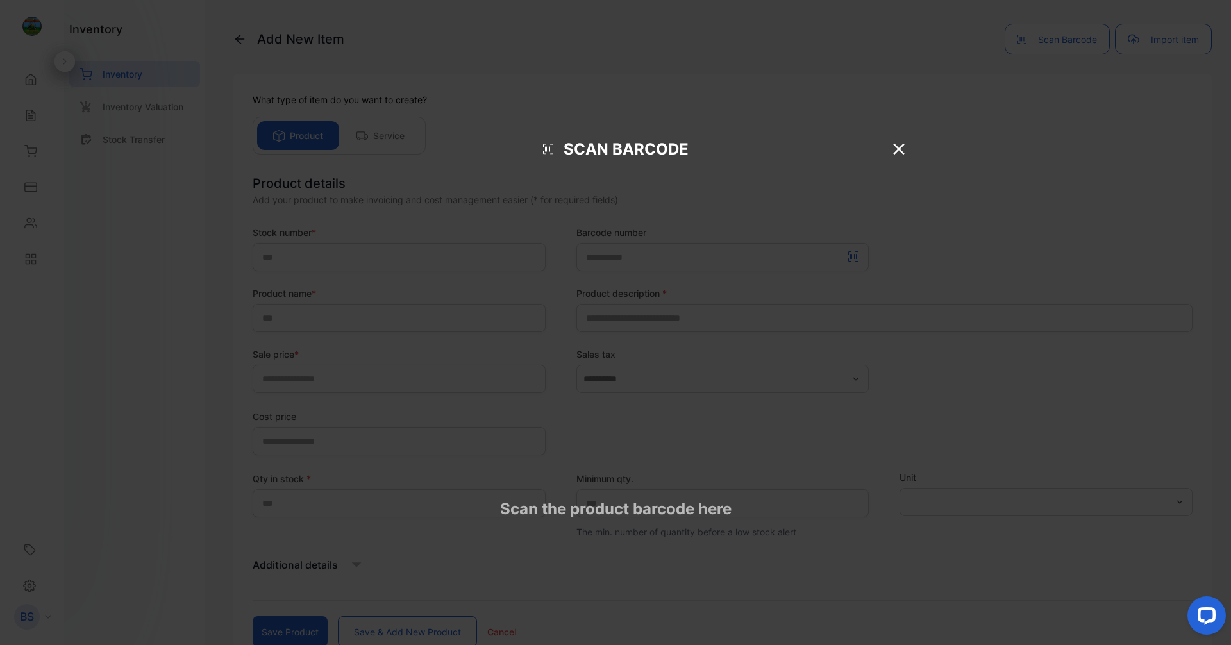
click at [595, 159] on icon at bounding box center [899, 149] width 19 height 19
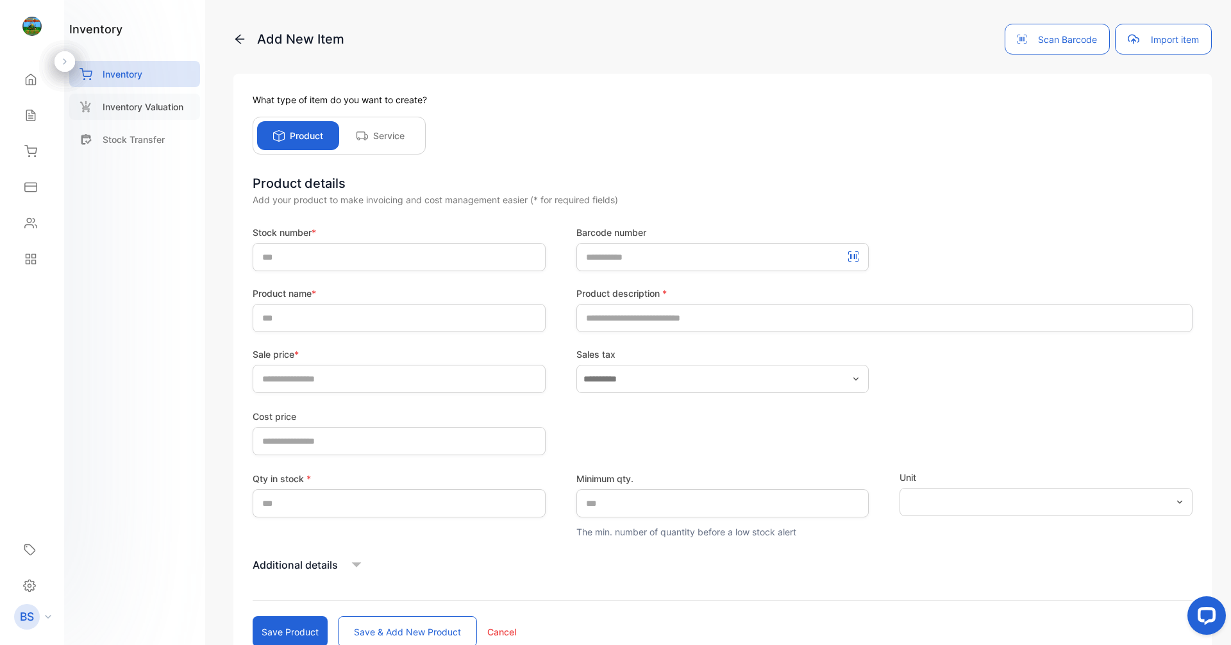
click at [167, 109] on p "Inventory Valuation" at bounding box center [143, 106] width 81 height 13
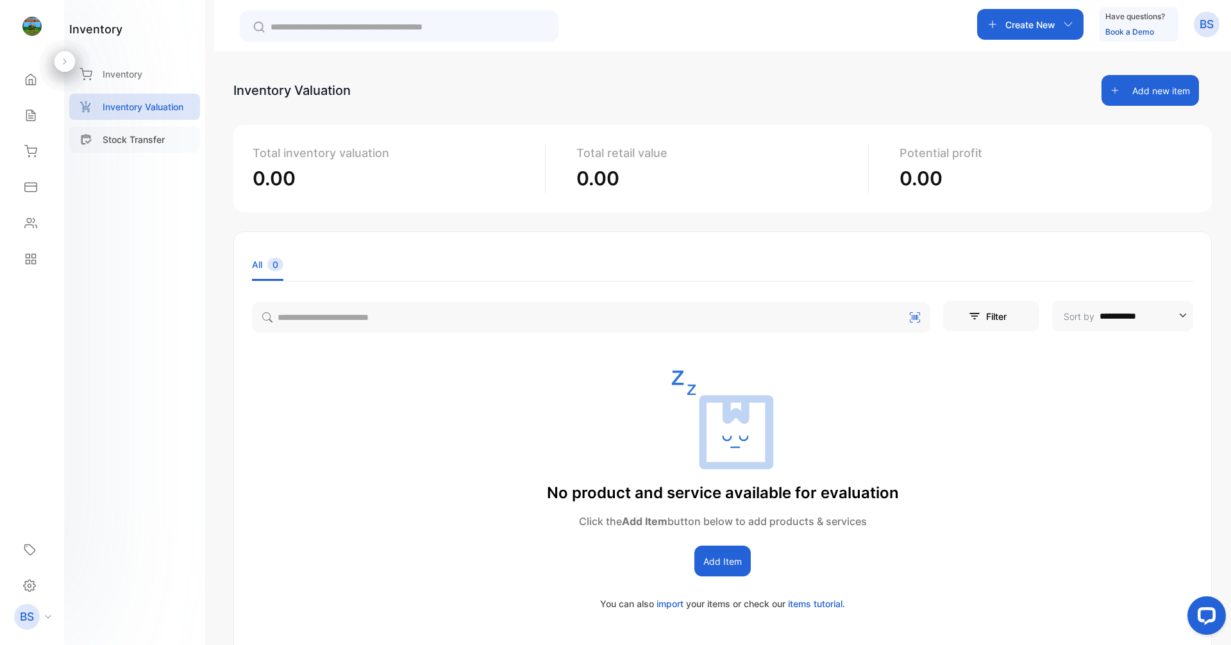
click at [160, 138] on p "Stock Transfer" at bounding box center [134, 139] width 62 height 13
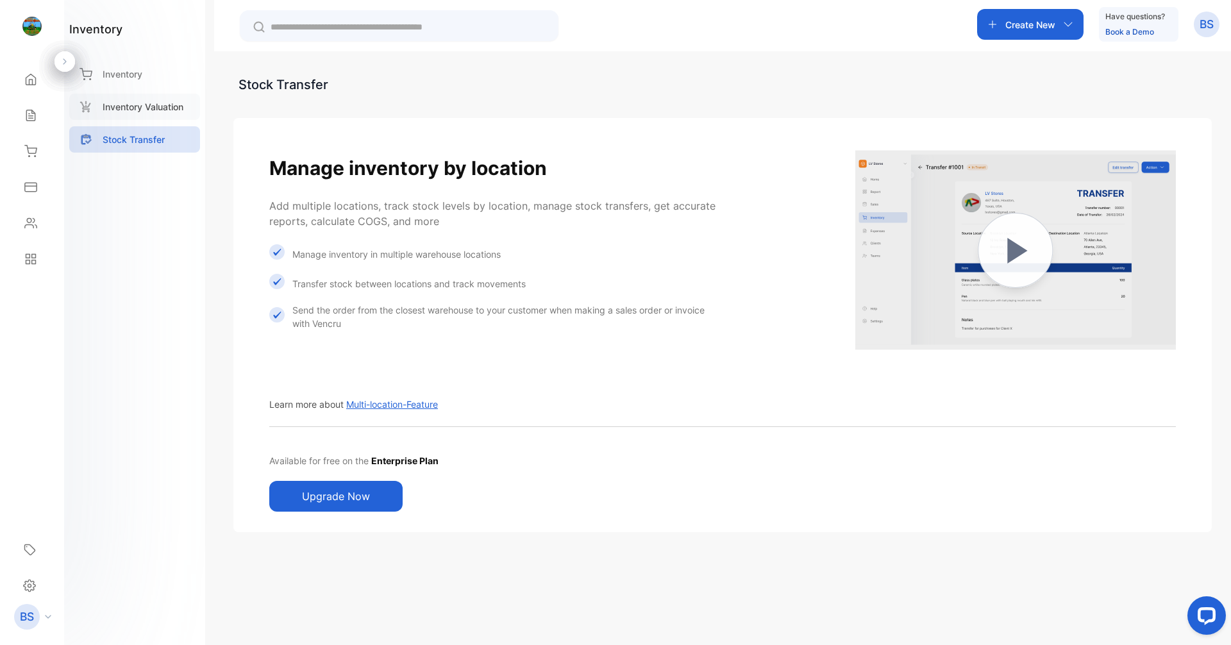
click at [131, 105] on p "Inventory Valuation" at bounding box center [143, 106] width 81 height 13
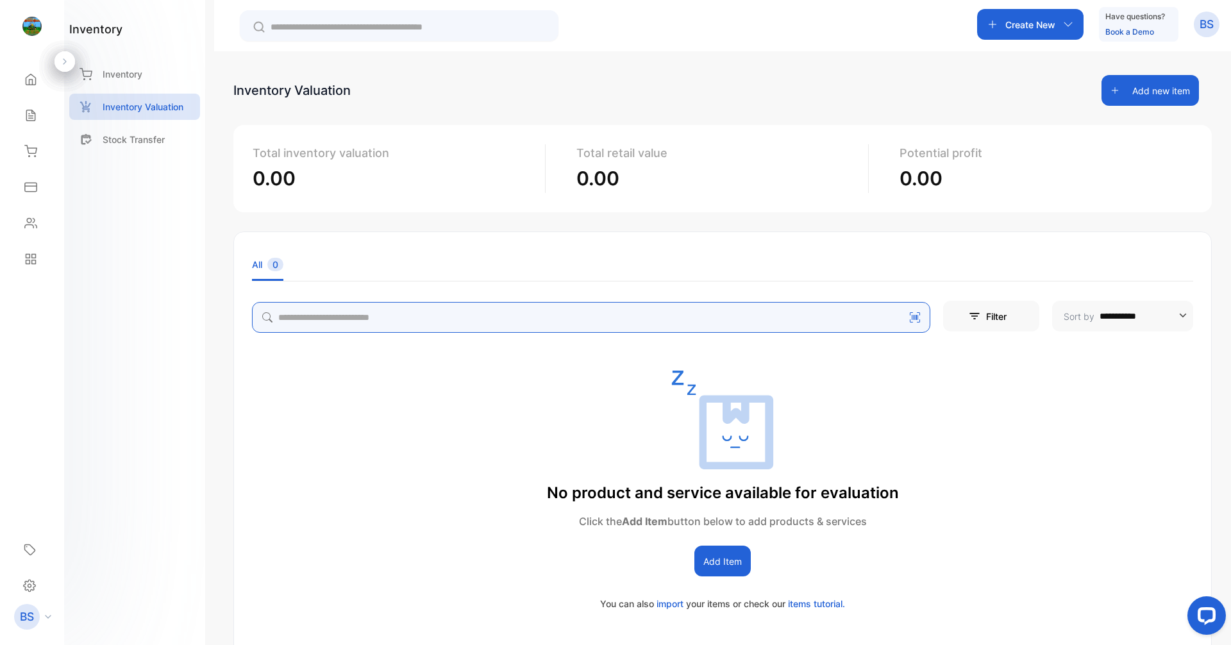
click at [502, 323] on input "search" at bounding box center [591, 317] width 679 height 31
type input "******"
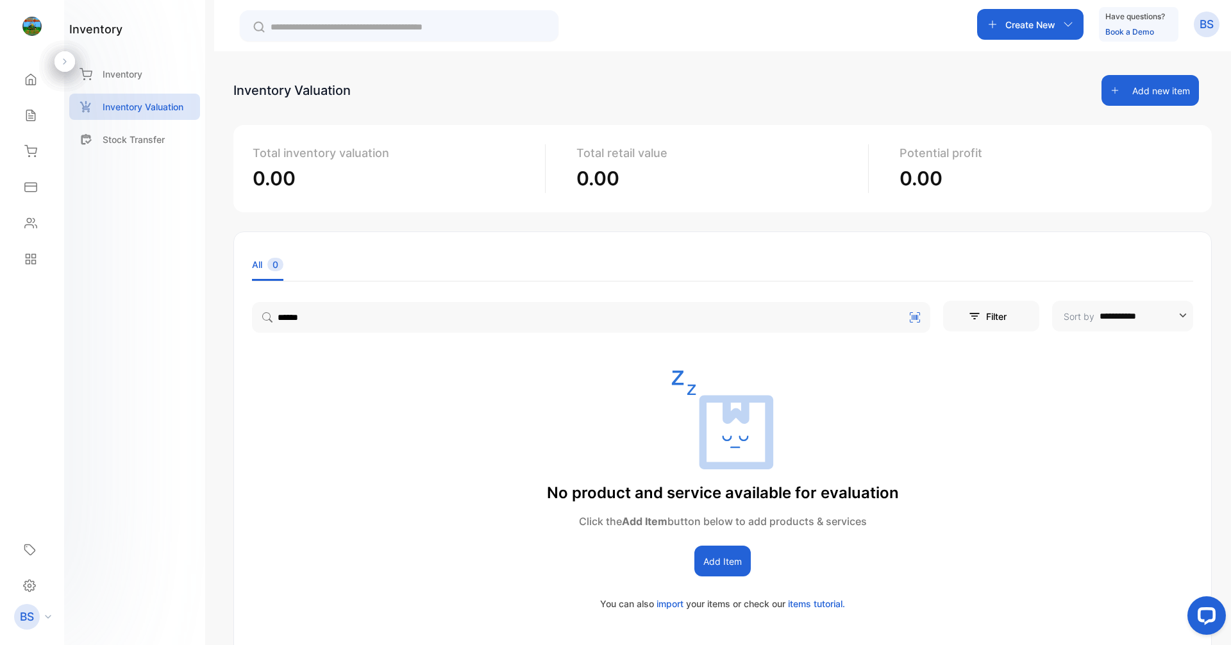
click at [595, 563] on button "Add Item" at bounding box center [723, 561] width 56 height 31
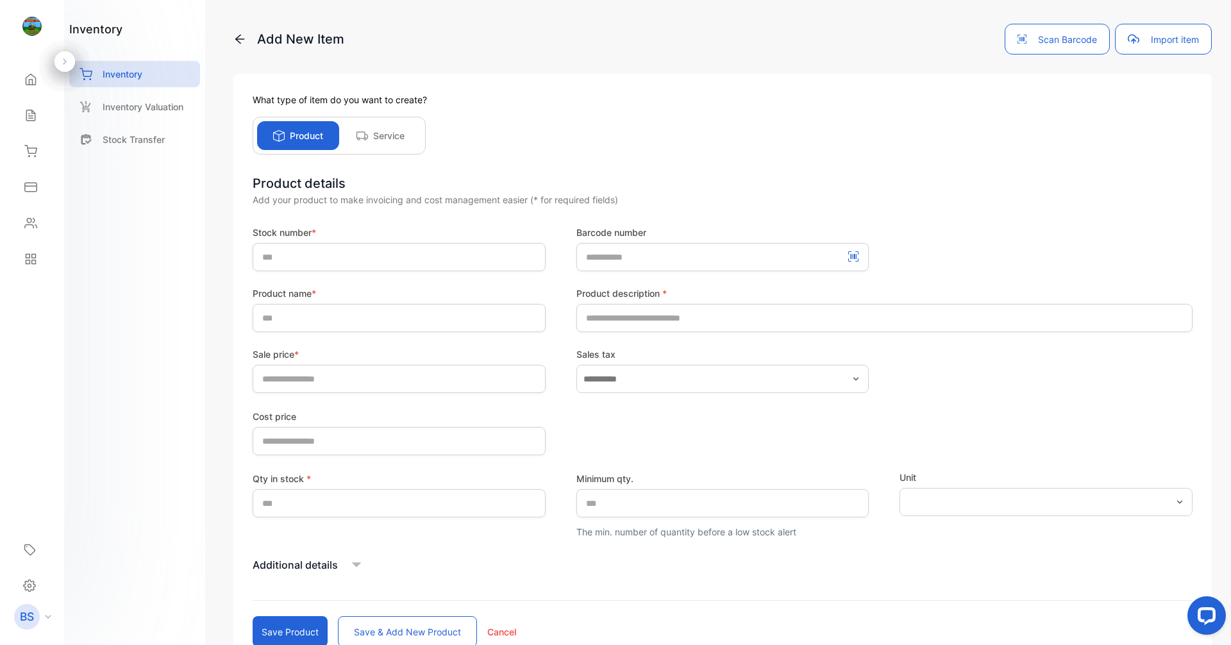
click at [595, 33] on button "Scan Barcode" at bounding box center [1057, 39] width 105 height 31
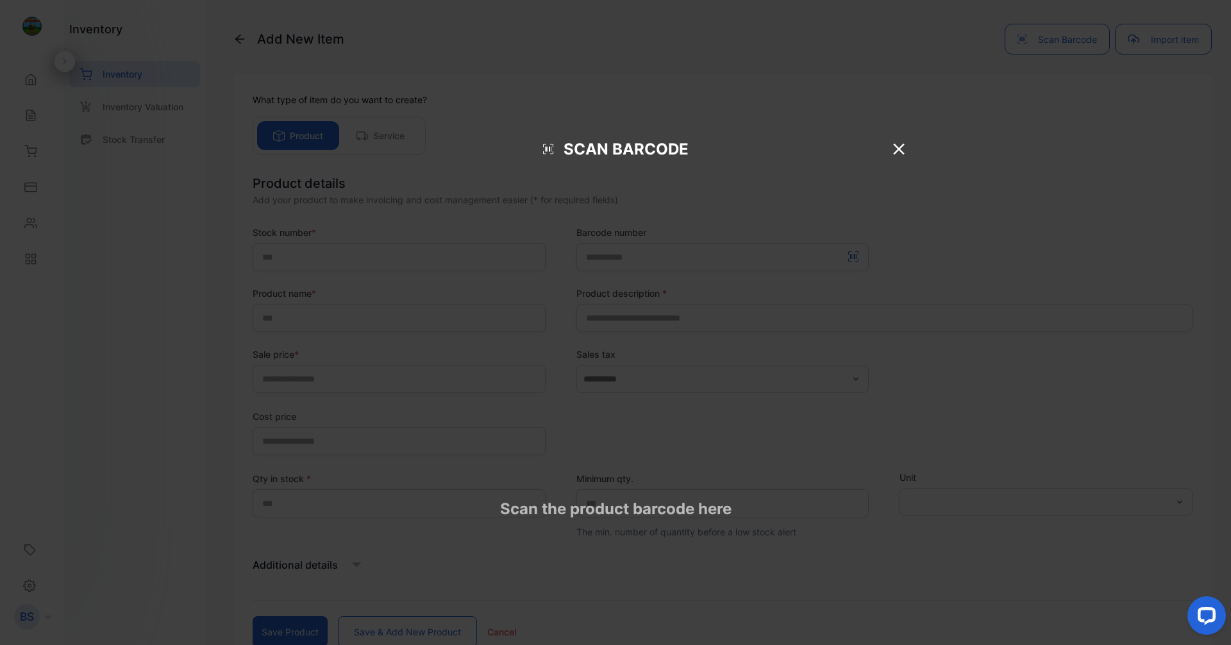
click at [595, 24] on button "Scan Barcode" at bounding box center [1057, 39] width 105 height 31
click at [595, 159] on icon at bounding box center [899, 149] width 19 height 19
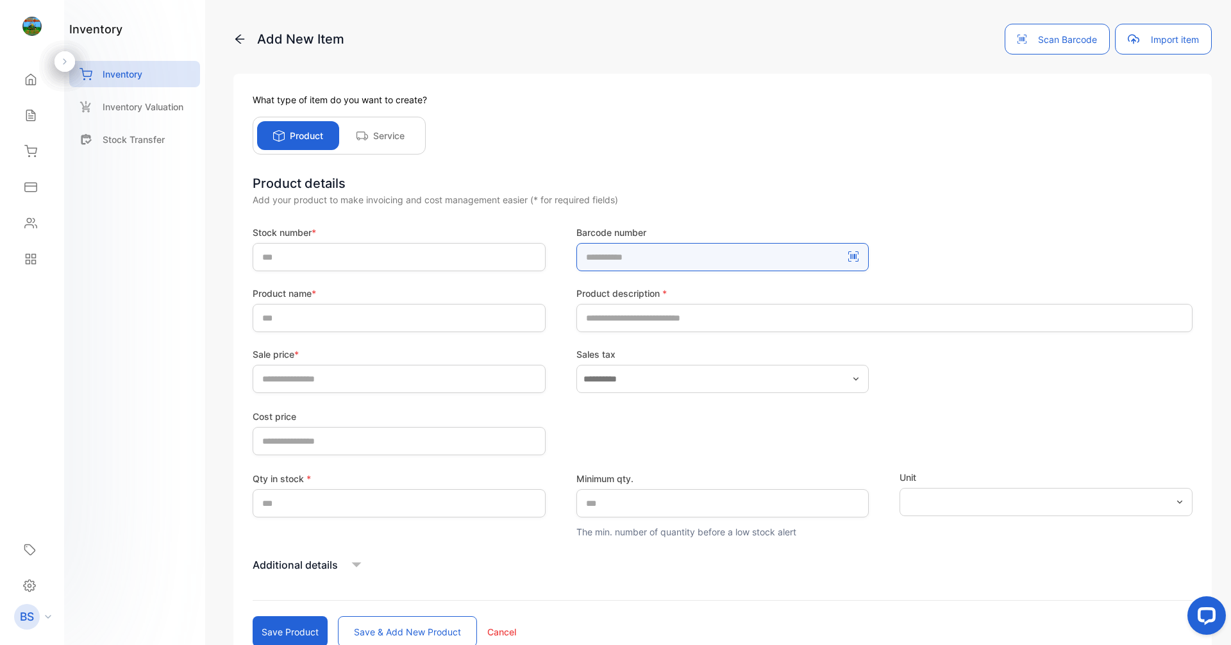
click at [595, 249] on number-inputBarcodeNumber "number" at bounding box center [723, 257] width 293 height 28
type number-inputBarcodeNumber "****"
click at [253, 616] on button "Save product" at bounding box center [290, 631] width 75 height 31
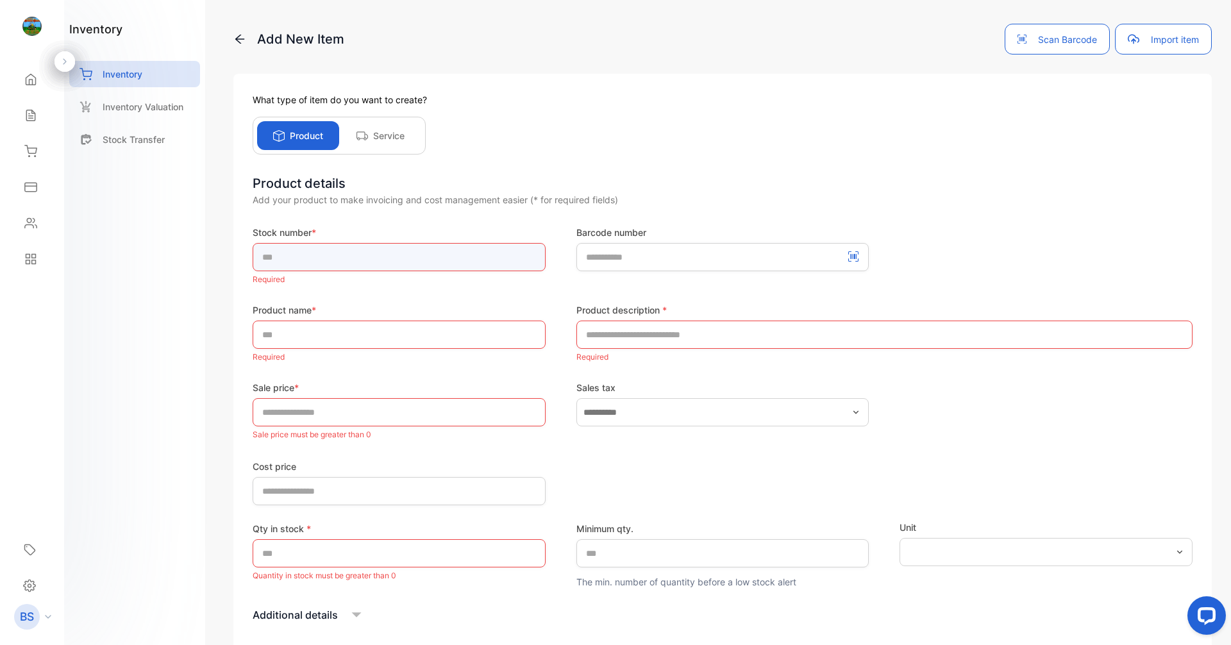
click at [503, 262] on input "text" at bounding box center [399, 257] width 293 height 28
type input "******"
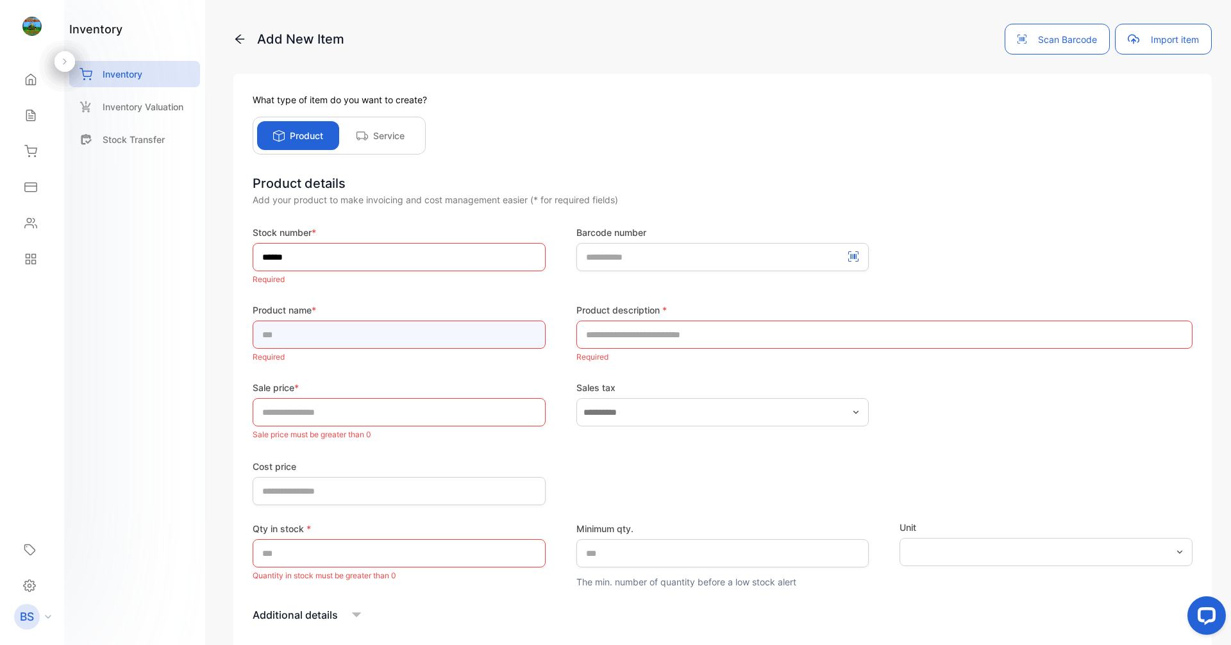
click at [467, 340] on div "Product name * Required" at bounding box center [399, 334] width 293 height 62
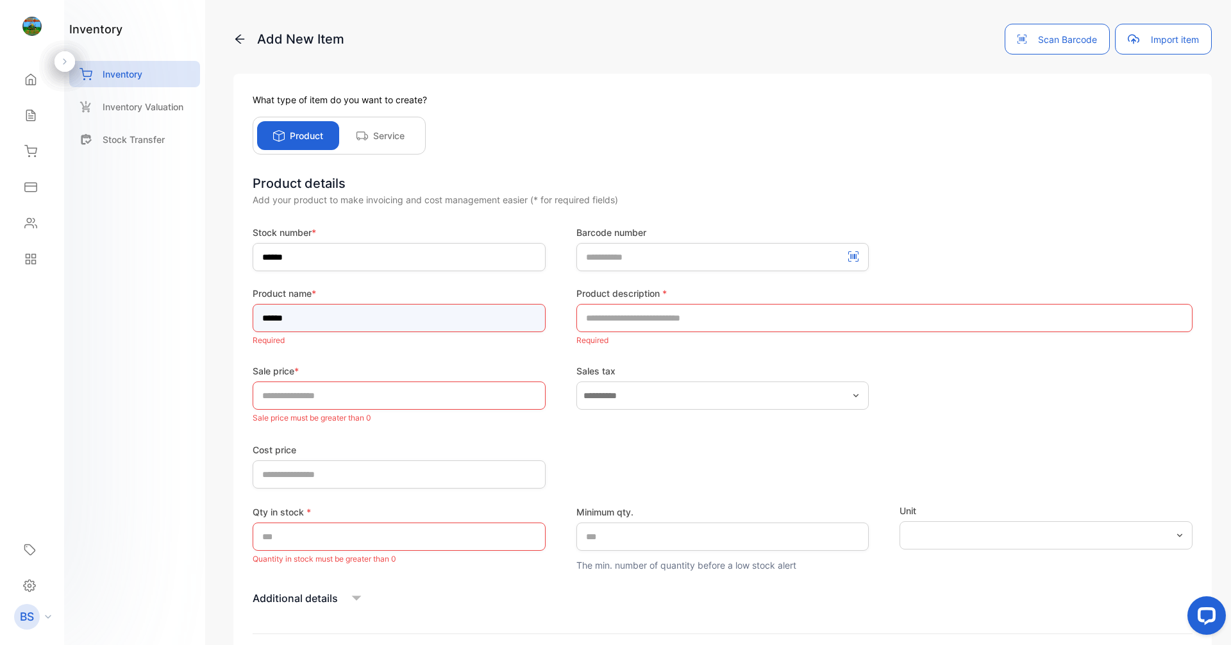
type input "******"
click at [595, 317] on input "text" at bounding box center [885, 318] width 616 height 28
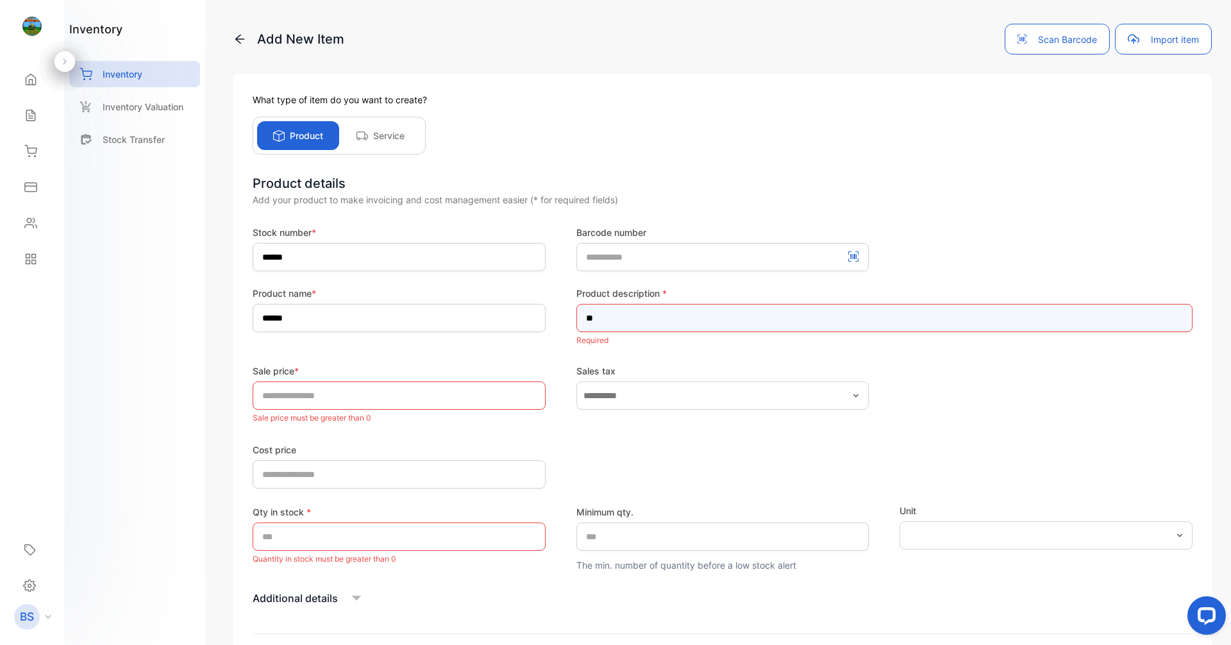
type input "*"
type input "**********"
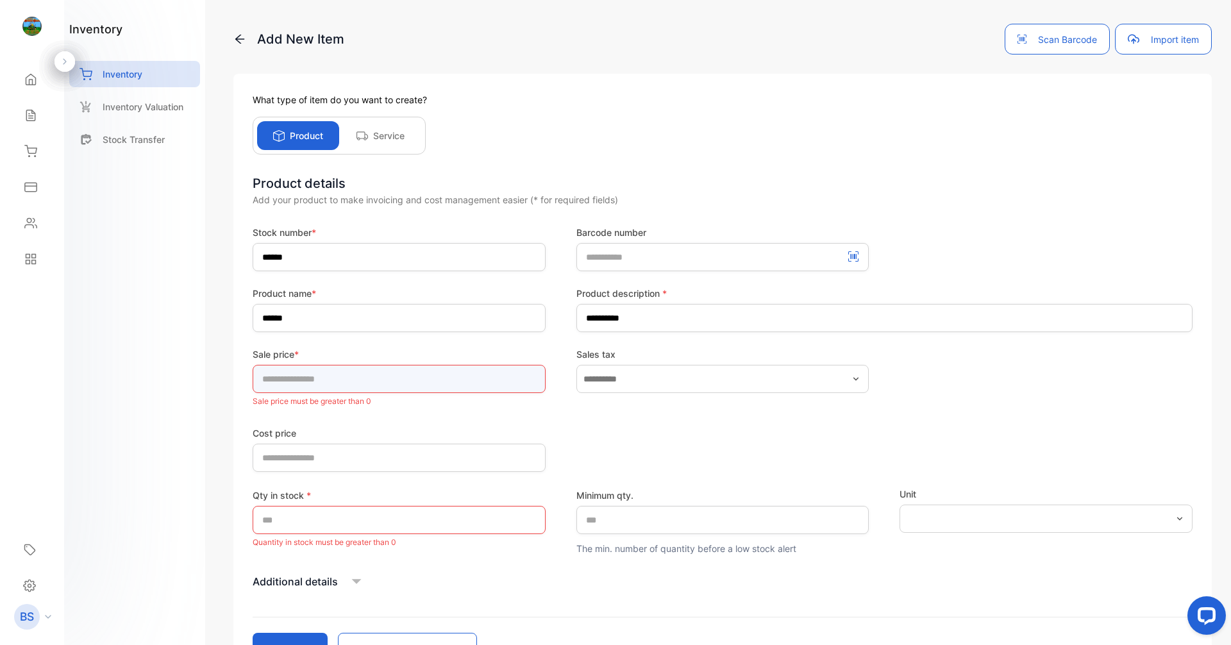
click at [462, 390] on input "*" at bounding box center [399, 379] width 293 height 28
type input "****"
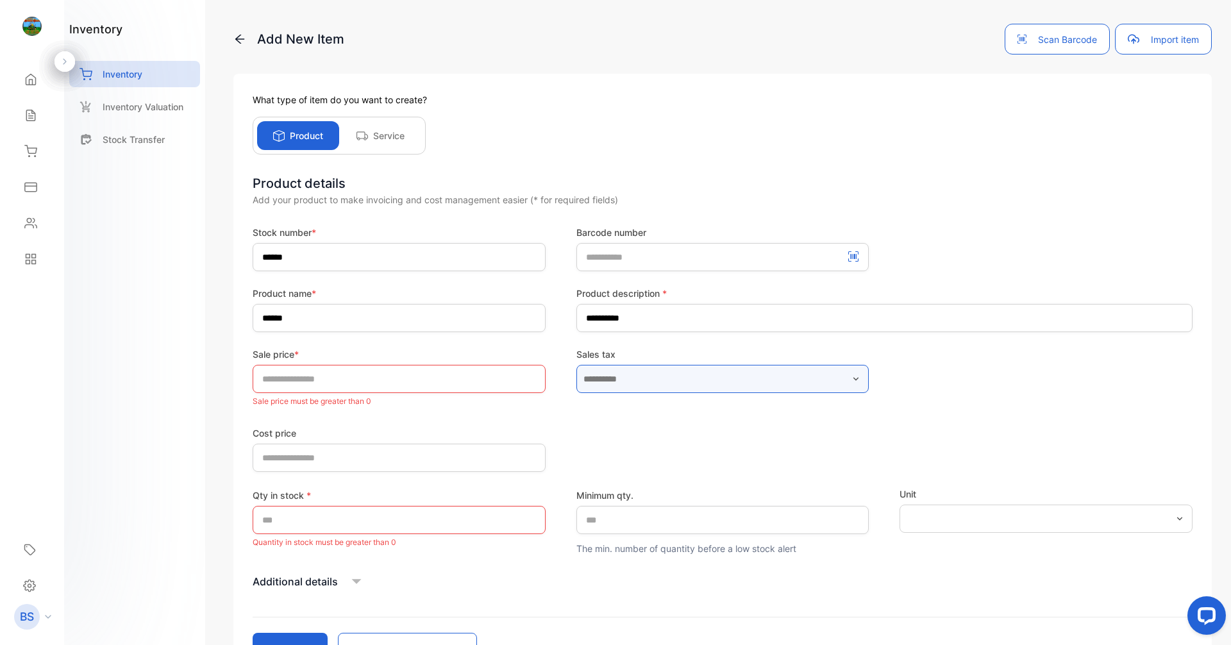
click at [591, 382] on input "text" at bounding box center [723, 379] width 293 height 28
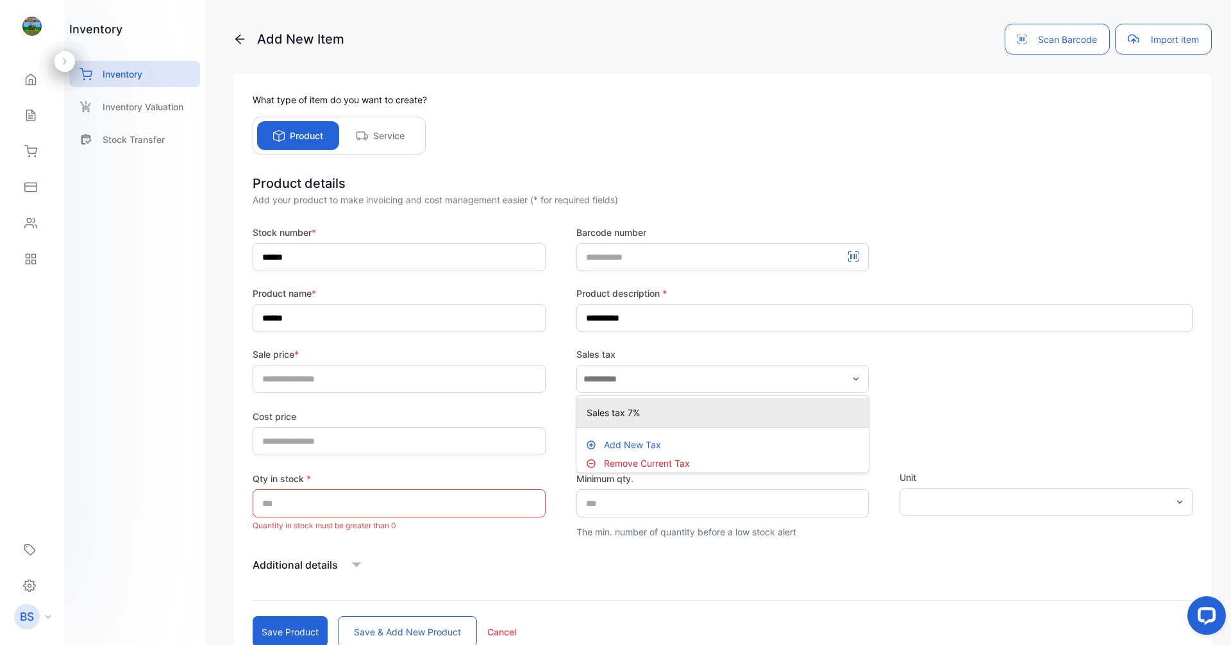
click at [595, 415] on p "Sales tax 7%" at bounding box center [726, 412] width 278 height 13
type input "**********"
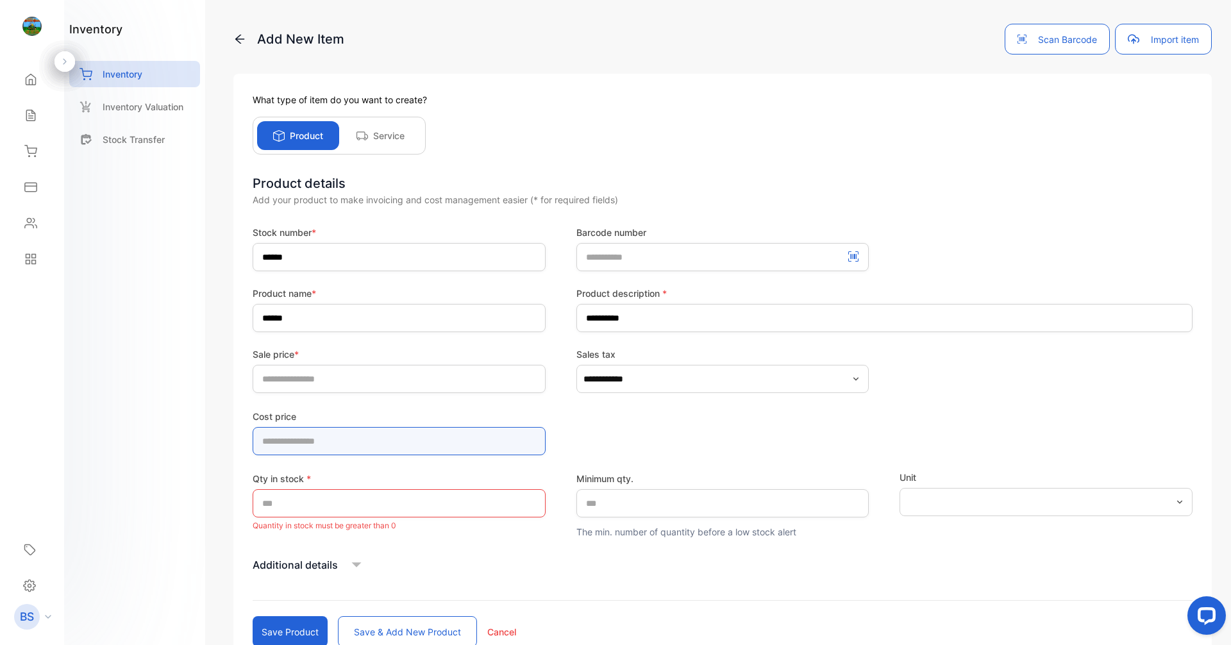
click at [486, 442] on price-inputcostofitem "*" at bounding box center [399, 441] width 293 height 28
type price-inputcostofitem "****"
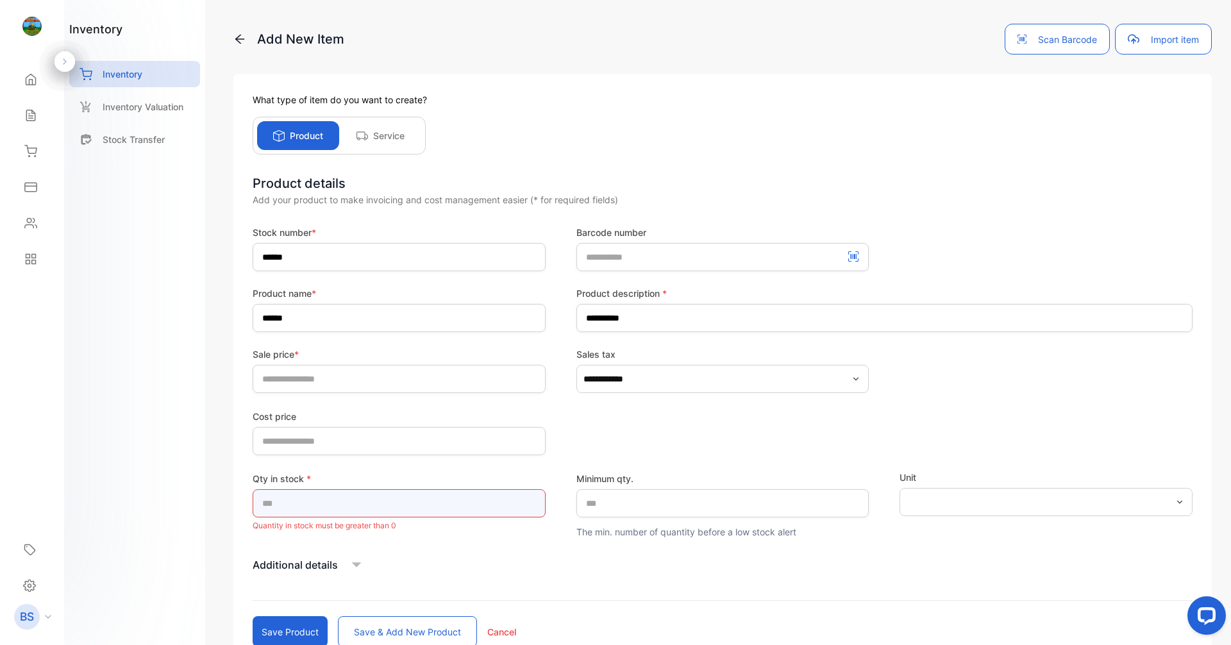
click at [453, 506] on input "*" at bounding box center [399, 503] width 293 height 28
type input "**"
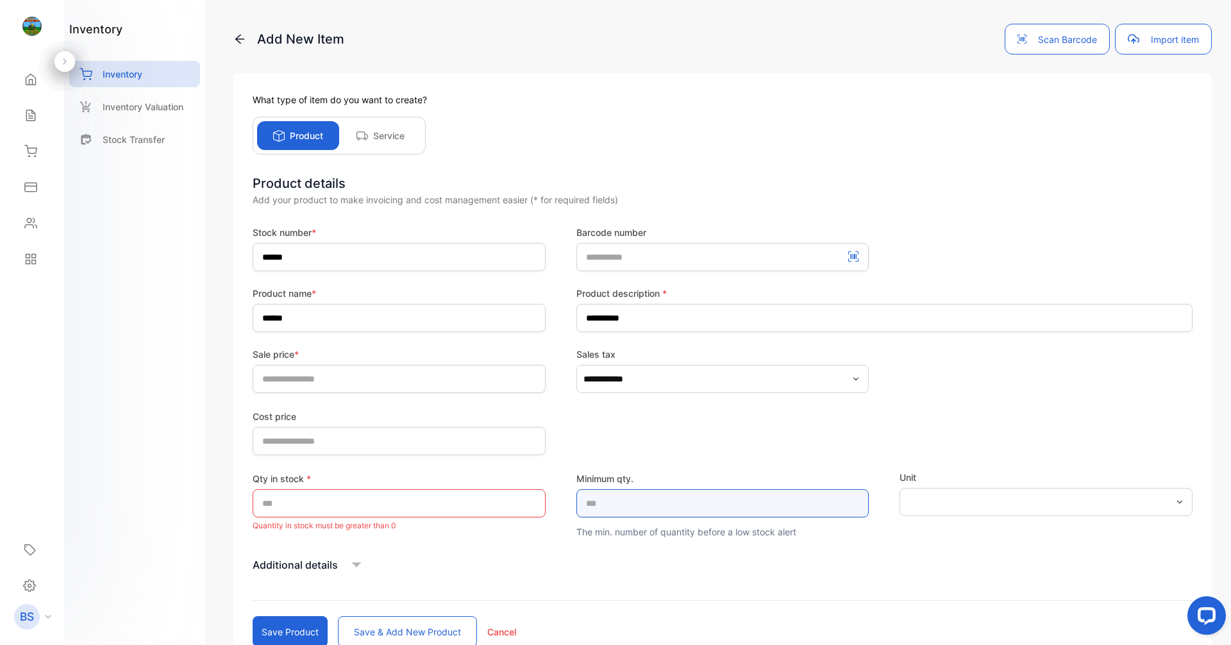
click at [595, 509] on qty\ "*" at bounding box center [723, 503] width 293 height 28
type qty\ "*"
click at [595, 517] on div "Unit" at bounding box center [1046, 505] width 293 height 68
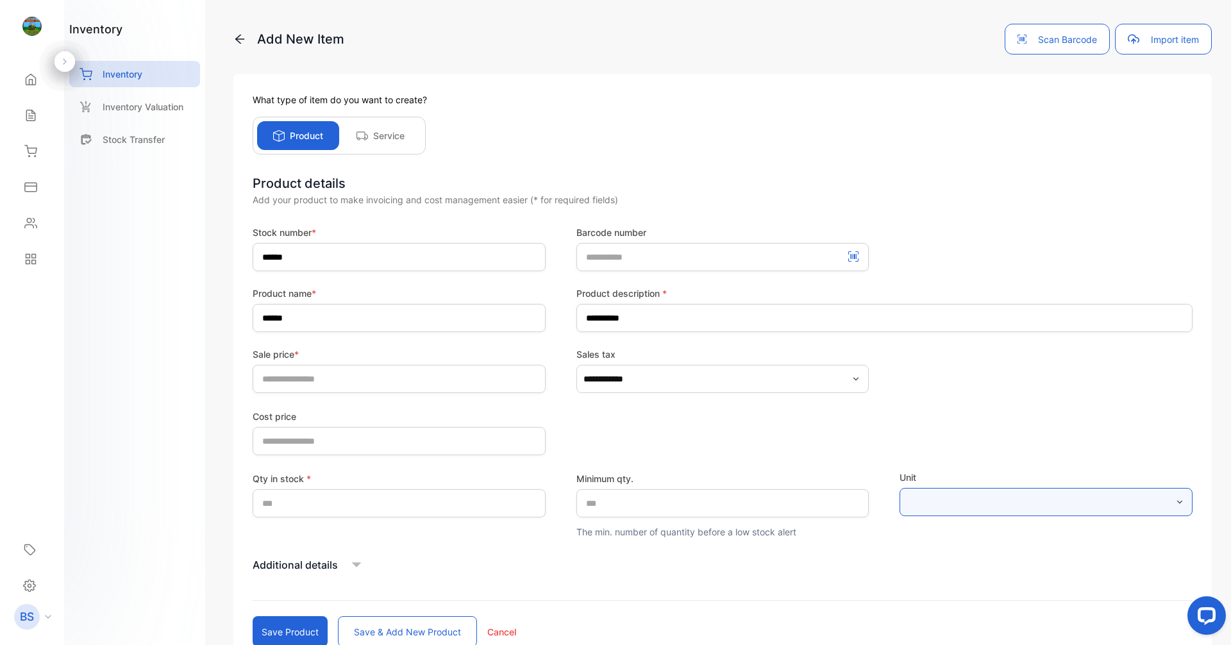
click at [595, 509] on input "text" at bounding box center [1046, 502] width 293 height 28
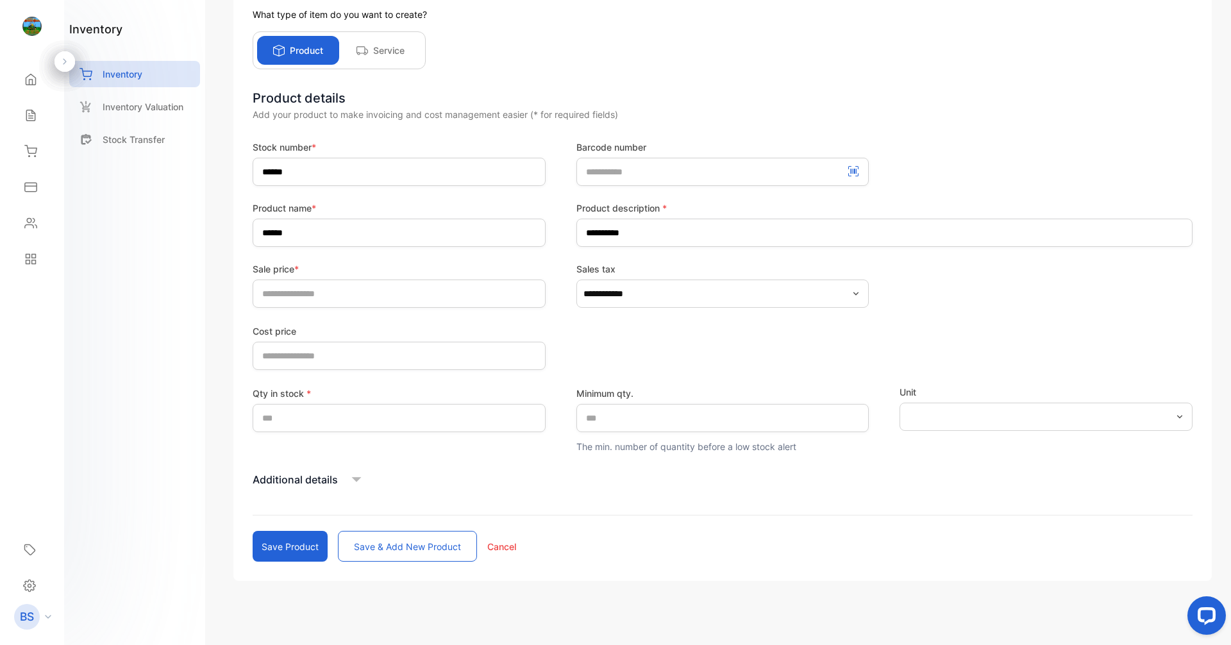
click at [595, 334] on div "Cost price ****" at bounding box center [723, 346] width 940 height 47
click at [303, 546] on button "Save product" at bounding box center [290, 546] width 75 height 31
type input "*"
type price-inputcostofitem "*"
type input "*"
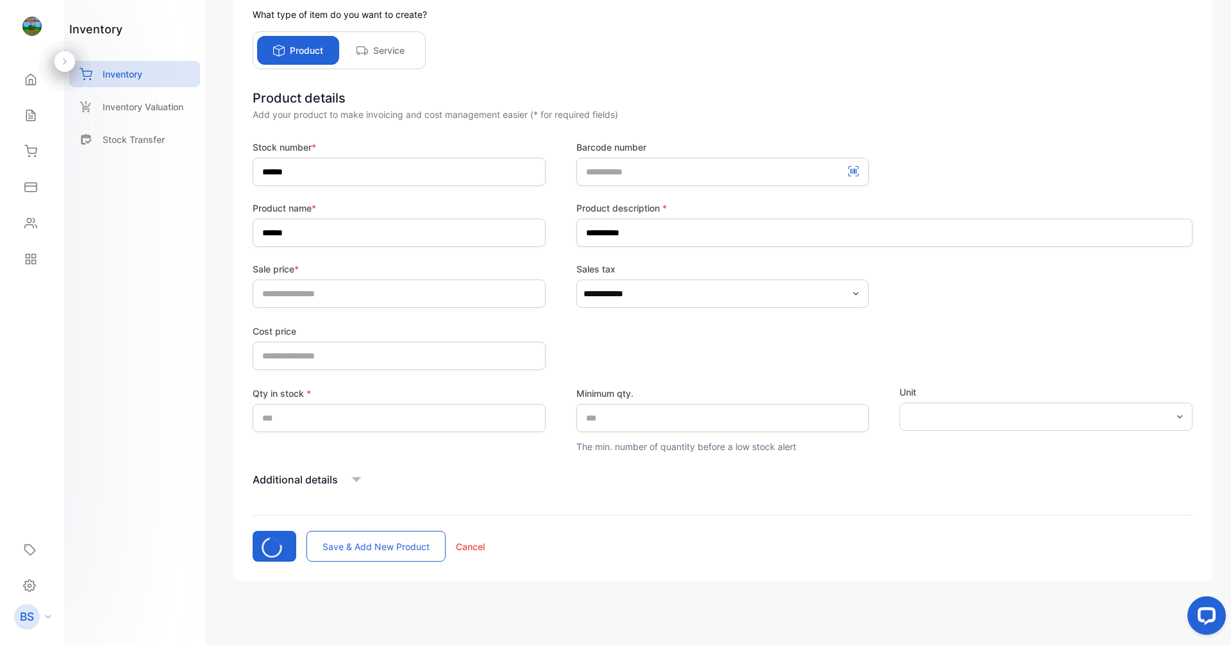
type qty\ "*"
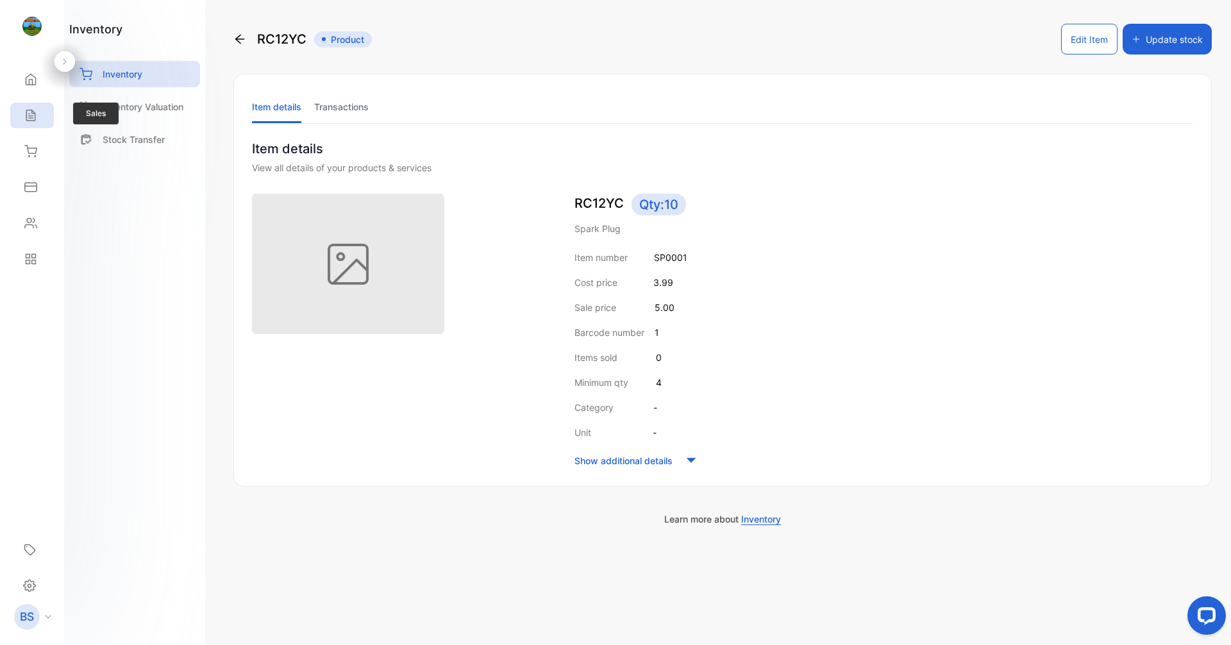
click at [29, 110] on icon at bounding box center [30, 115] width 13 height 13
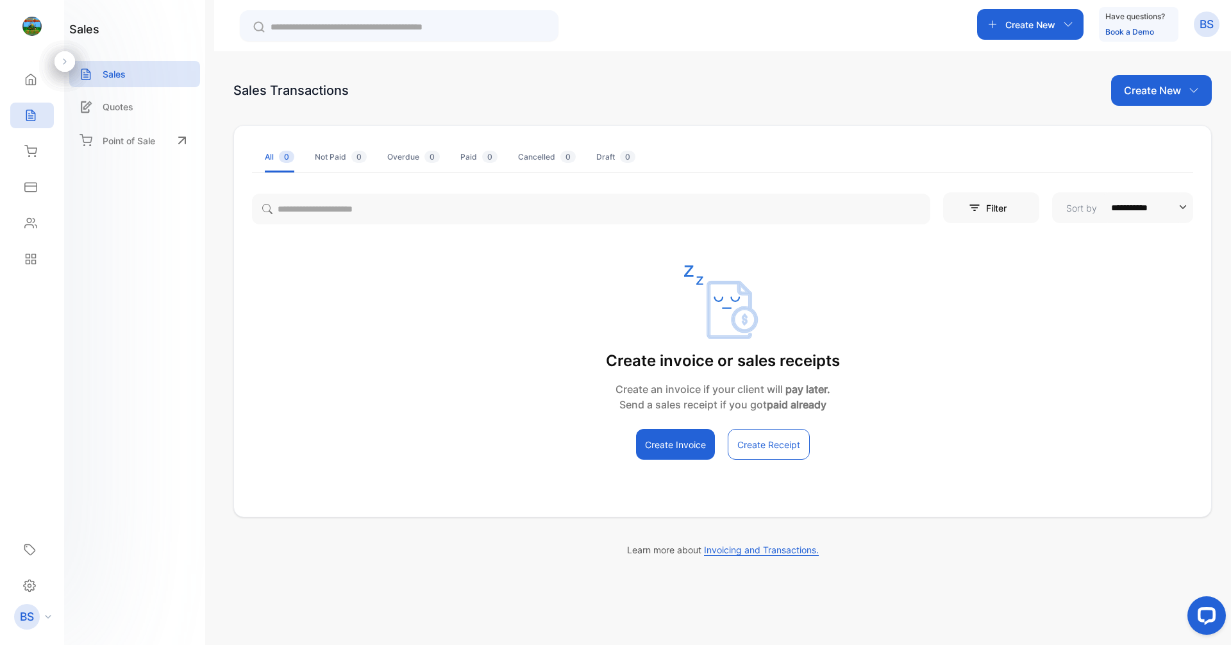
click at [595, 443] on button "Create Invoice" at bounding box center [675, 444] width 79 height 31
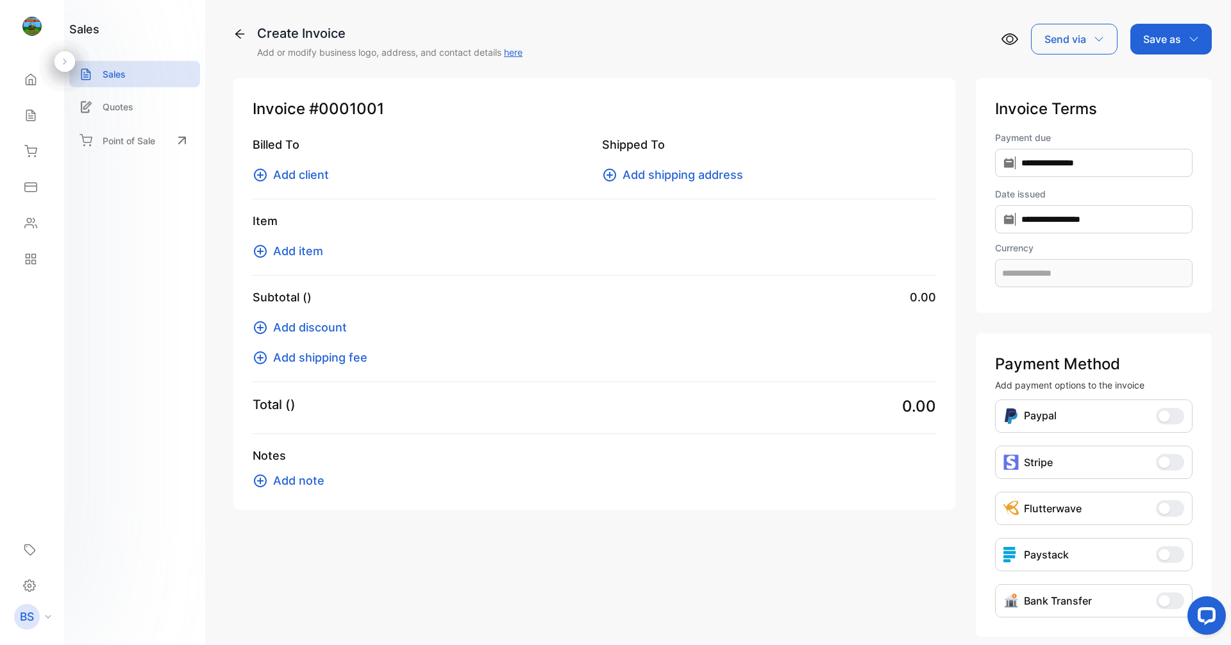
click at [303, 173] on span "Add client" at bounding box center [301, 174] width 56 height 17
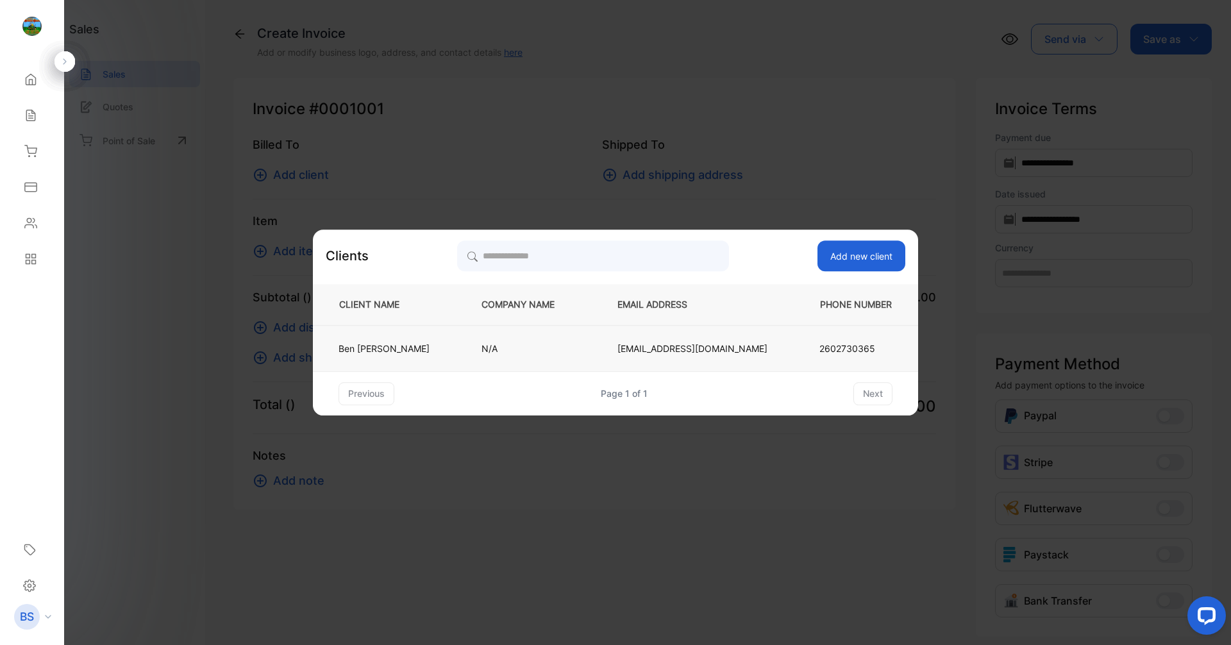
click at [418, 348] on p "[PERSON_NAME]" at bounding box center [384, 348] width 91 height 13
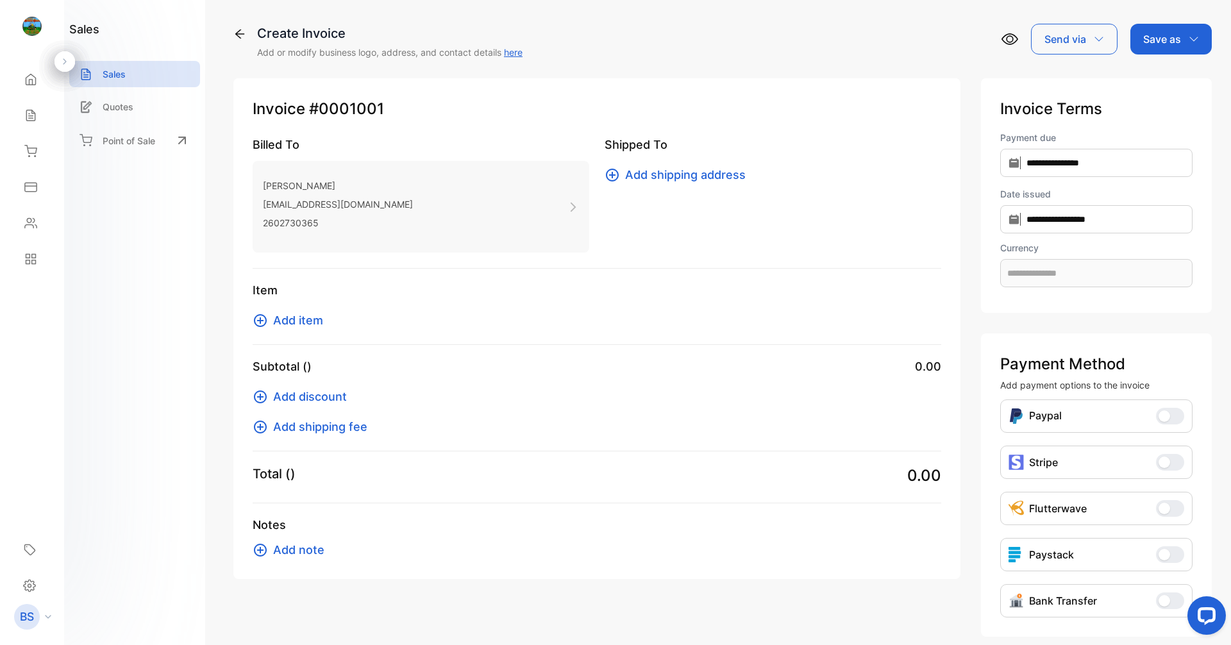
click at [298, 318] on span "Add item" at bounding box center [298, 320] width 50 height 17
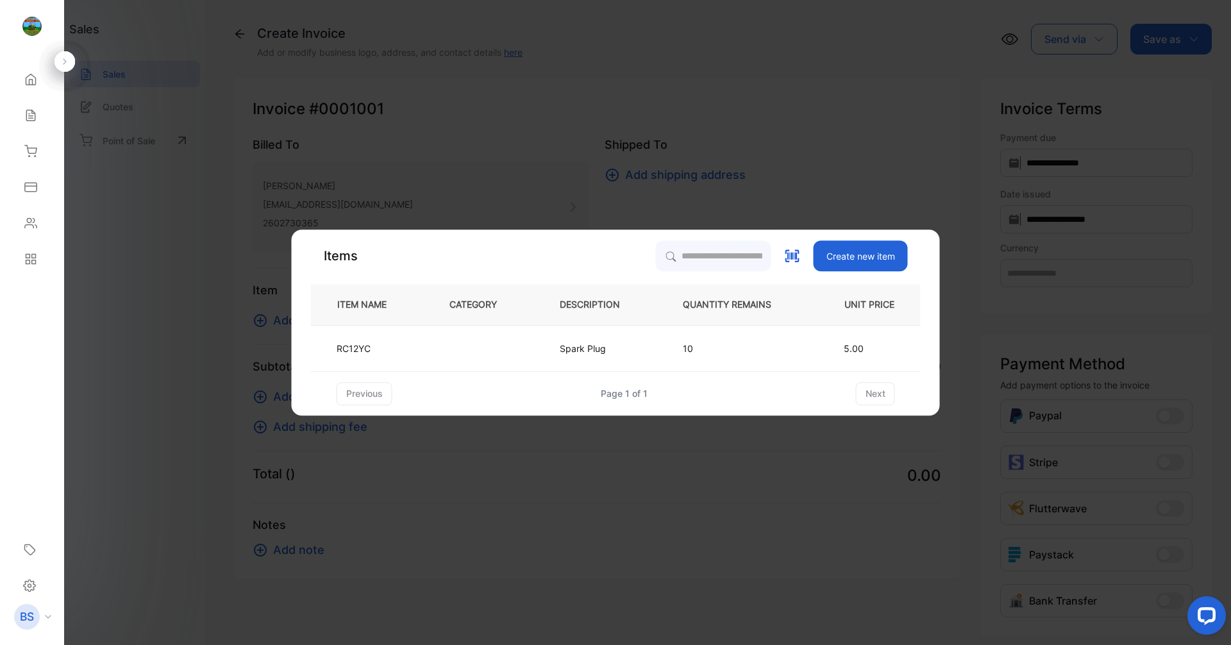
click at [253, 312] on button "Add item" at bounding box center [292, 320] width 78 height 17
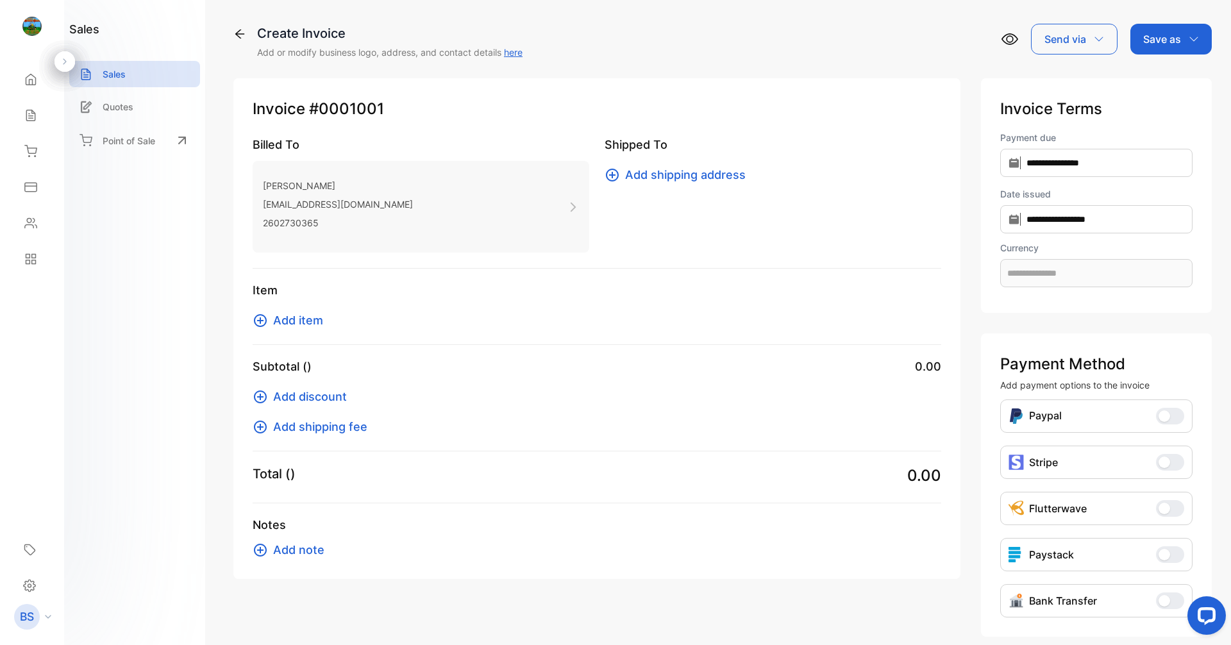
click at [273, 317] on button "Add item" at bounding box center [292, 320] width 78 height 17
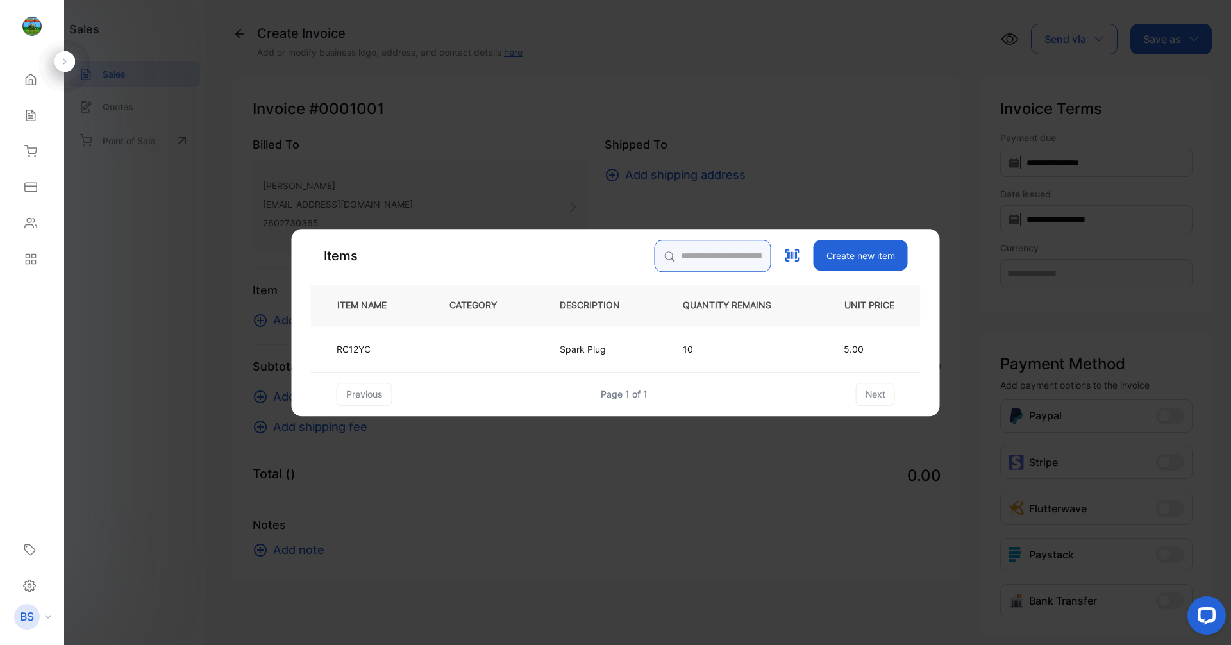
click at [595, 255] on input "search" at bounding box center [713, 256] width 117 height 32
click at [595, 251] on icon at bounding box center [792, 256] width 17 height 17
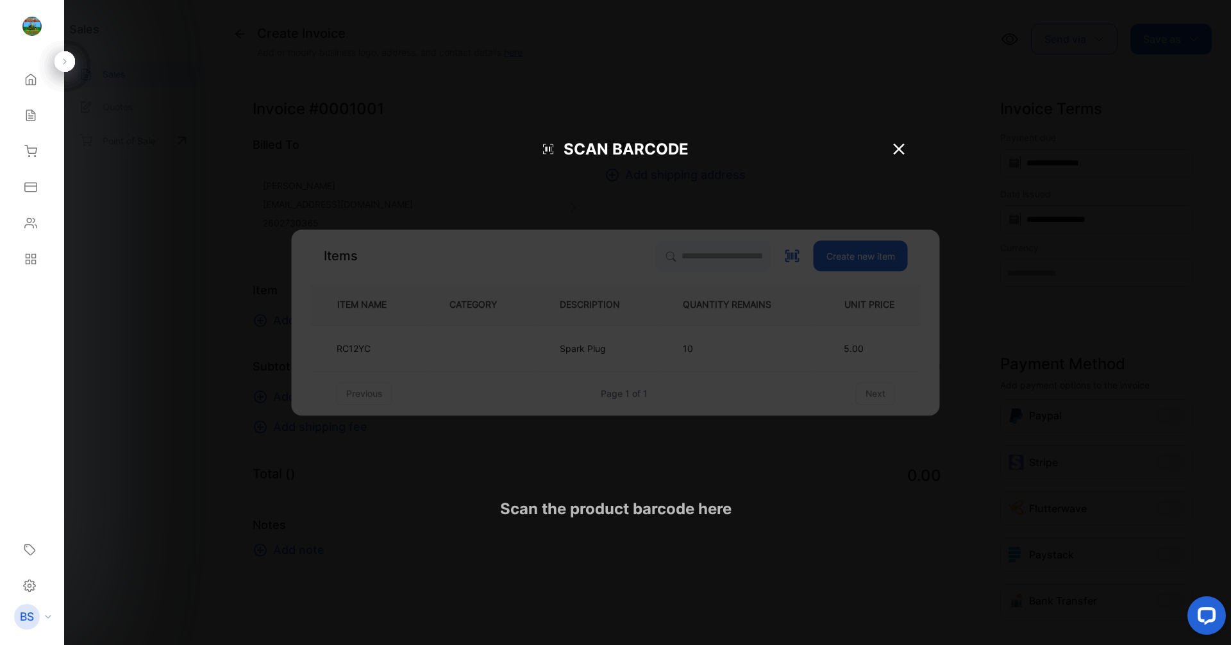
click at [595, 248] on button at bounding box center [792, 256] width 17 height 17
type input "**********"
click at [595, 248] on button at bounding box center [792, 256] width 17 height 17
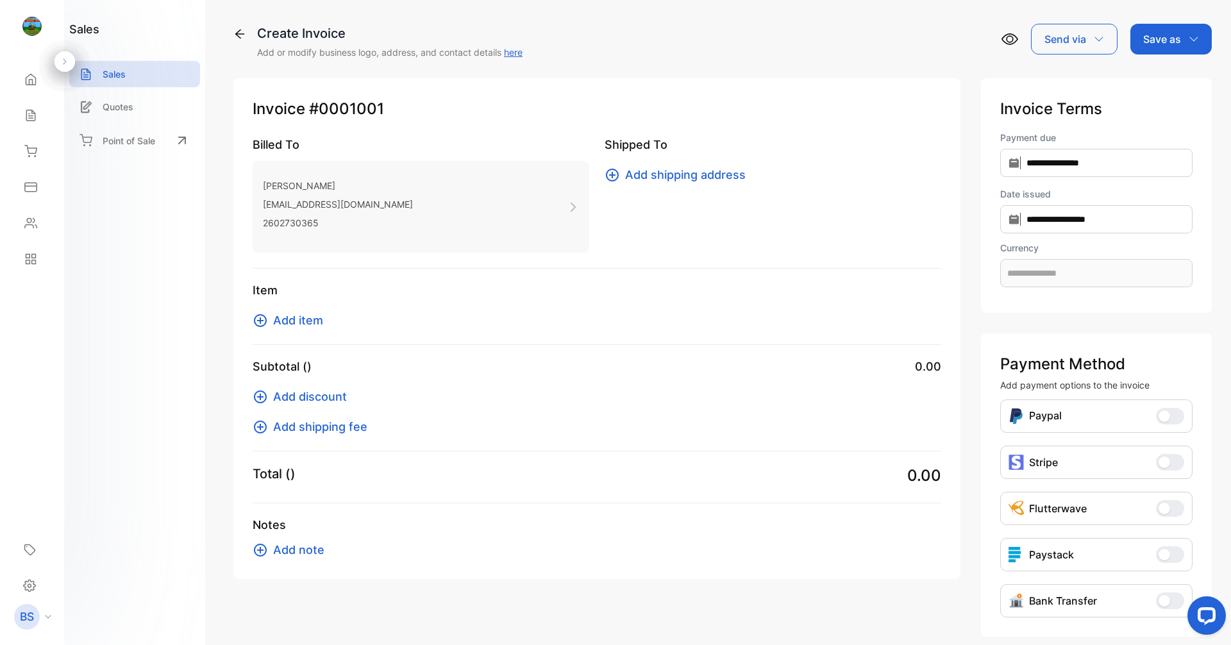
click at [266, 313] on icon at bounding box center [260, 320] width 15 height 15
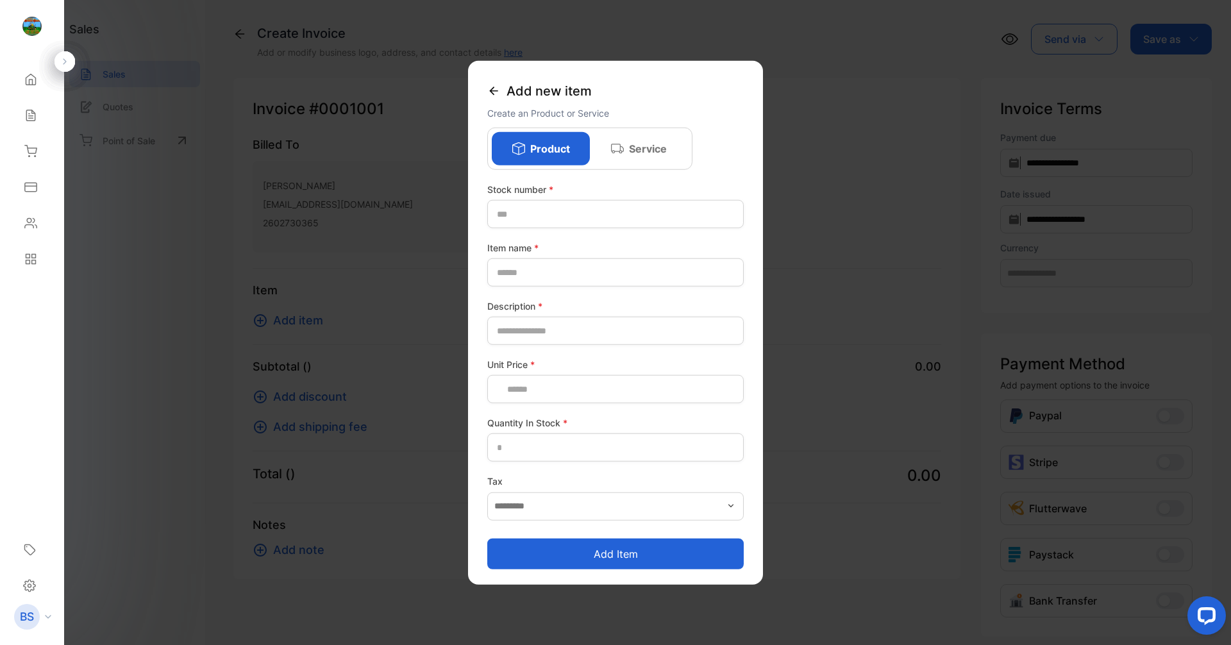
click at [253, 312] on button "Add item" at bounding box center [292, 320] width 78 height 17
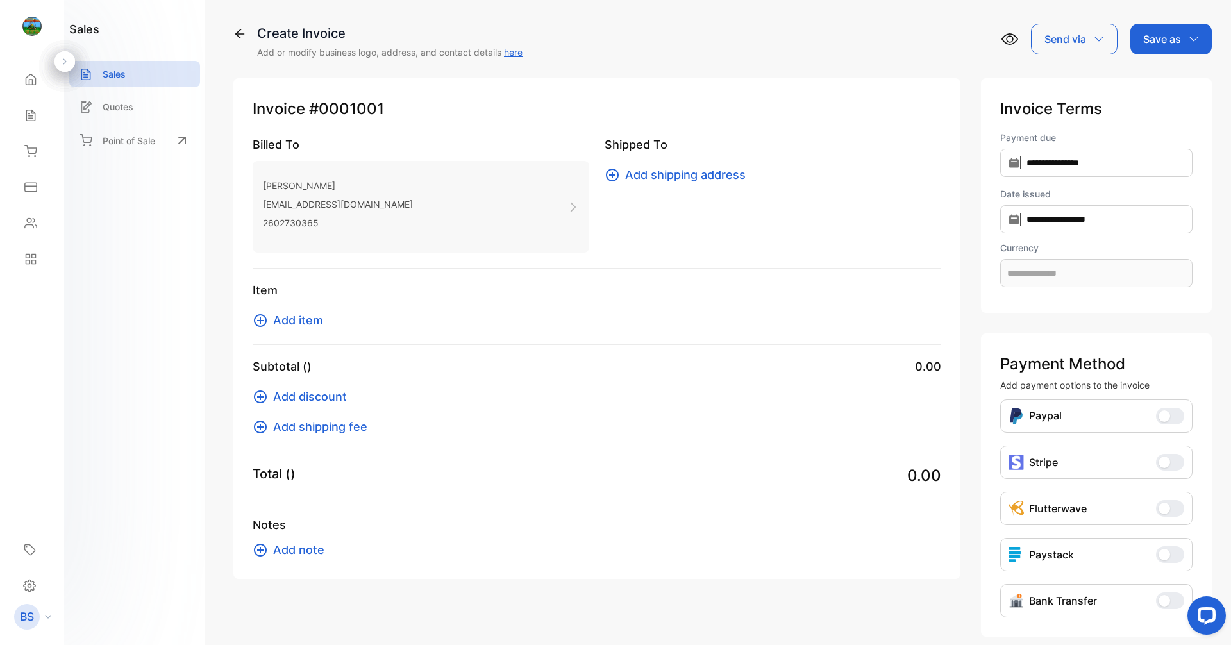
click at [286, 322] on span "Add item" at bounding box center [298, 320] width 50 height 17
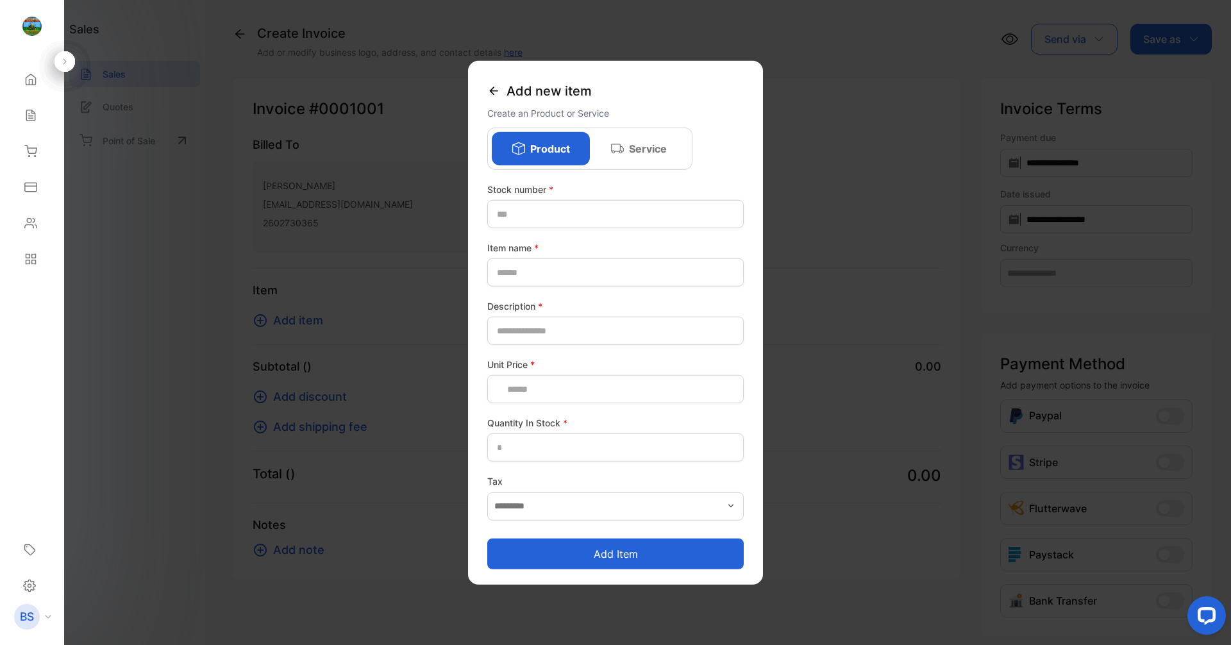
click at [253, 312] on button "Add item" at bounding box center [292, 320] width 78 height 17
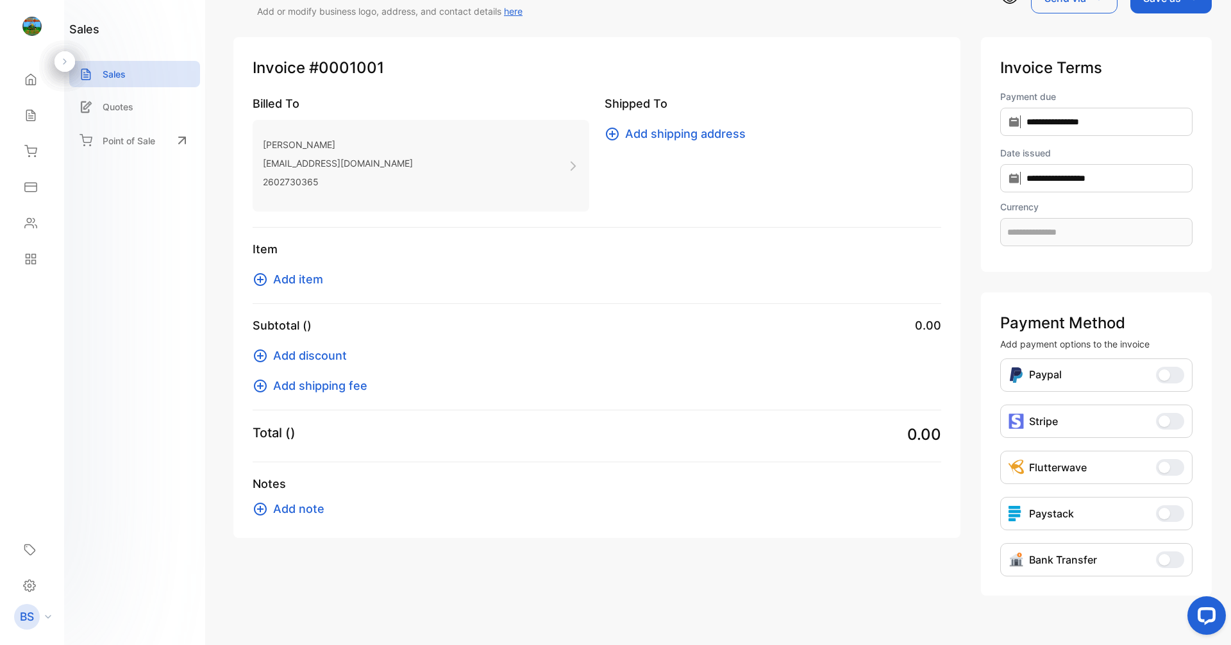
scroll to position [63, 0]
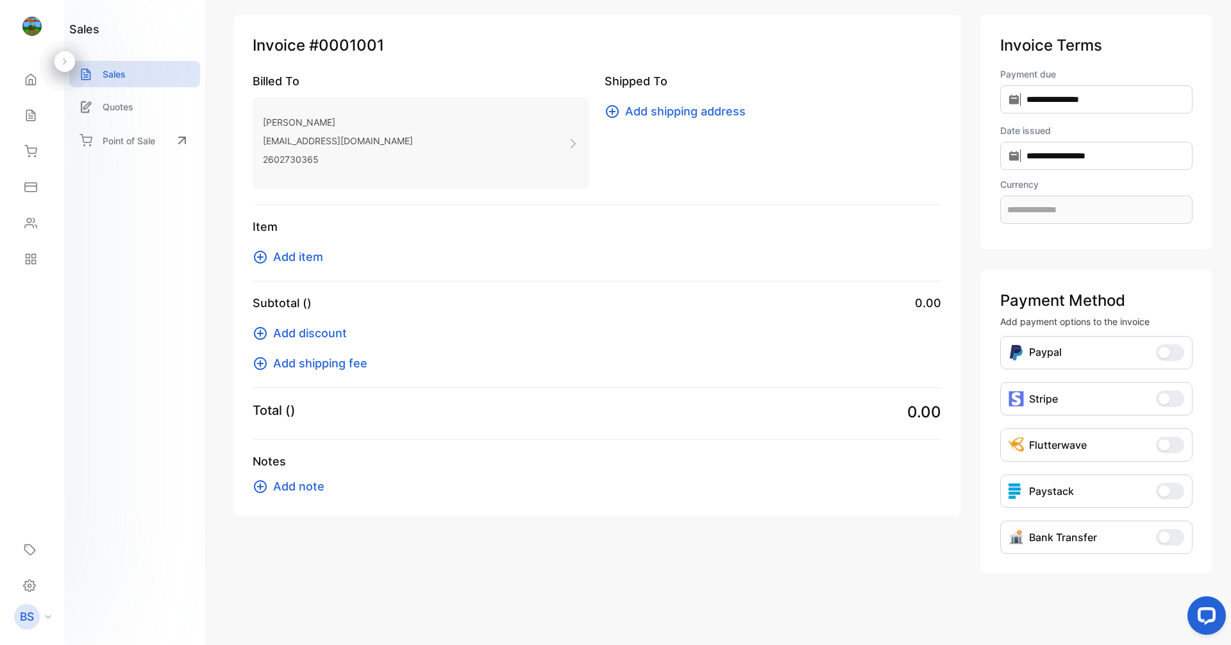
click at [258, 254] on icon at bounding box center [260, 257] width 15 height 15
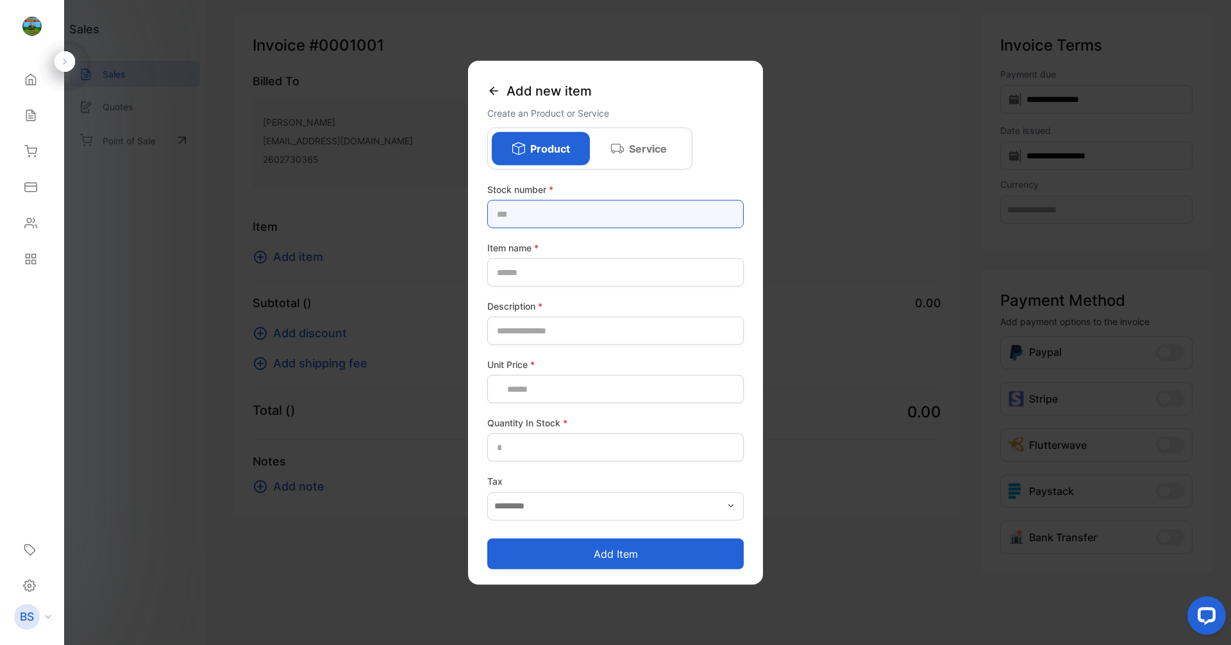
click at [584, 217] on number-inputstocknumber "text" at bounding box center [615, 214] width 257 height 28
type number-inputstocknumber "******"
click at [487, 538] on button "Add item" at bounding box center [615, 553] width 257 height 31
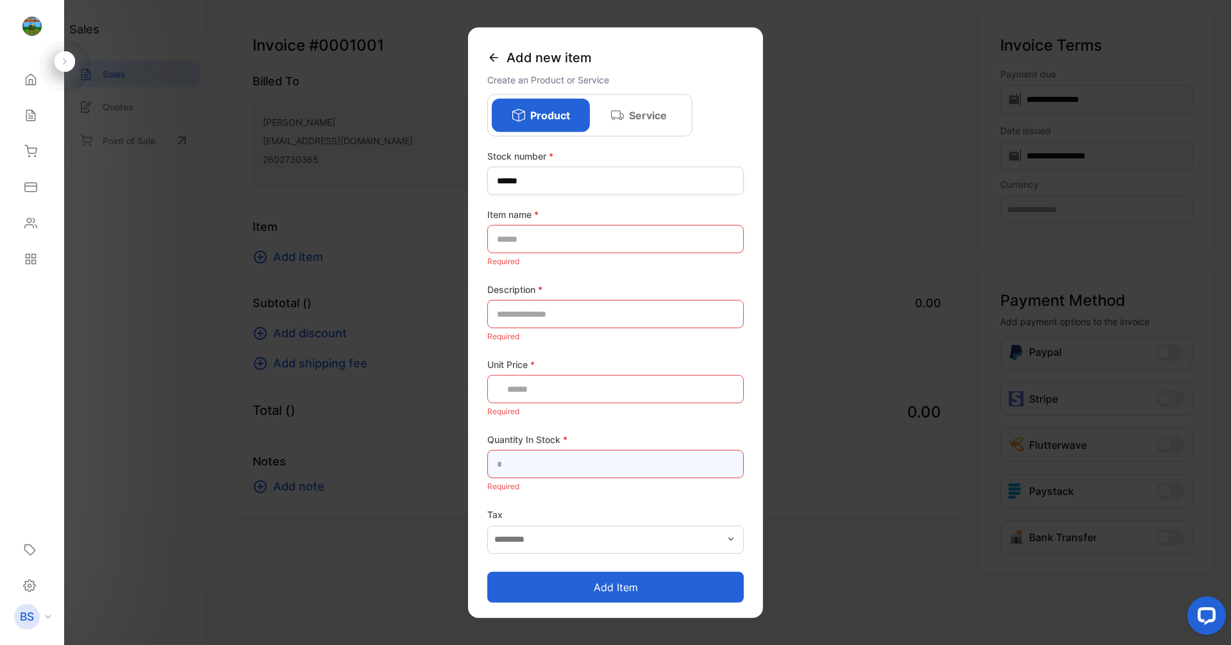
click at [565, 472] on Stock-inputQuantityInStock "text" at bounding box center [615, 464] width 257 height 28
click at [500, 58] on div "Add new item" at bounding box center [615, 58] width 257 height 30
click at [493, 60] on icon at bounding box center [493, 57] width 8 height 8
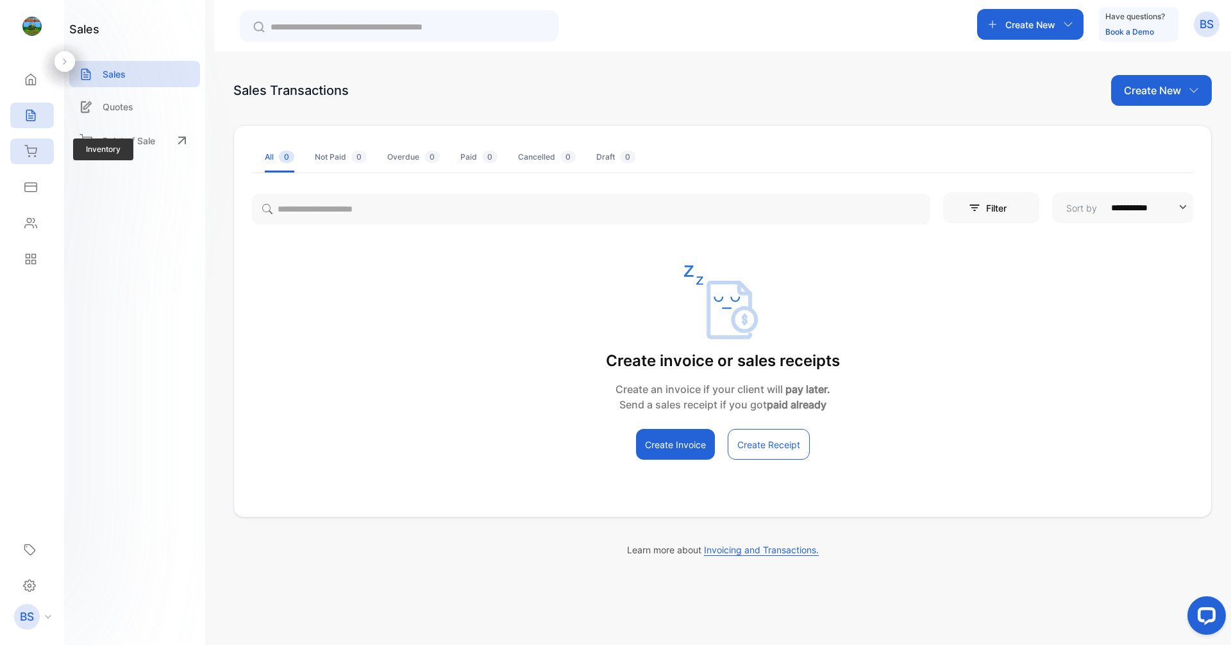
click at [28, 149] on icon at bounding box center [31, 151] width 12 height 11
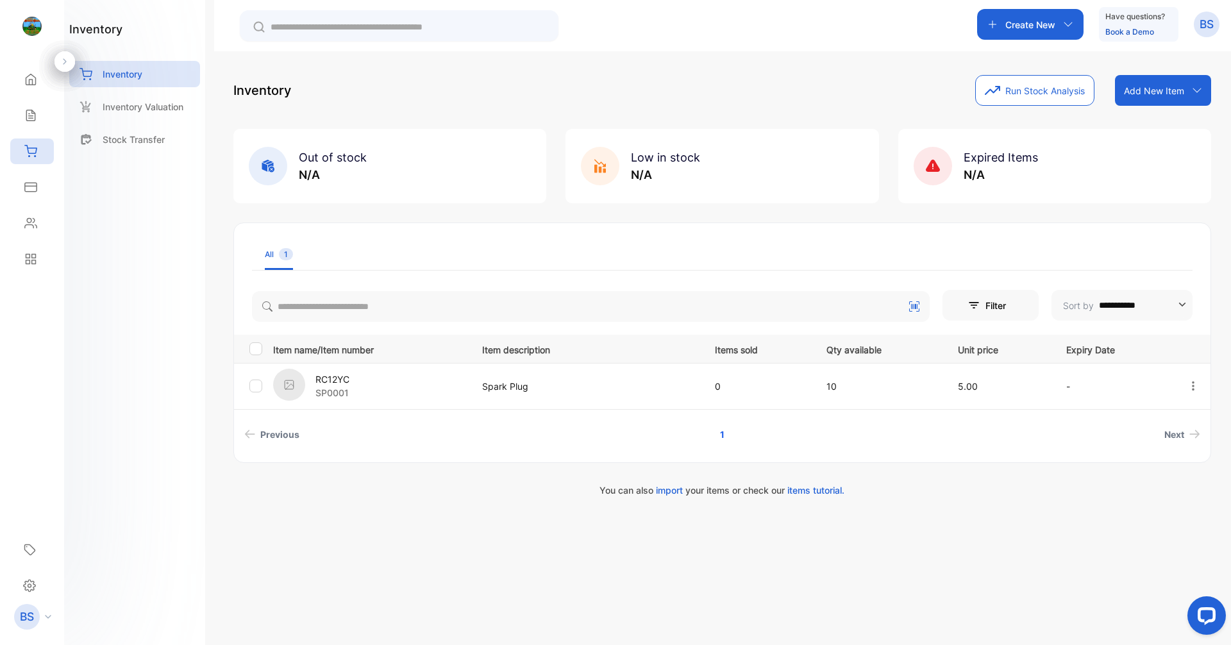
click at [562, 391] on p "Spark Plug" at bounding box center [585, 386] width 206 height 13
click at [24, 260] on icon at bounding box center [30, 259] width 13 height 13
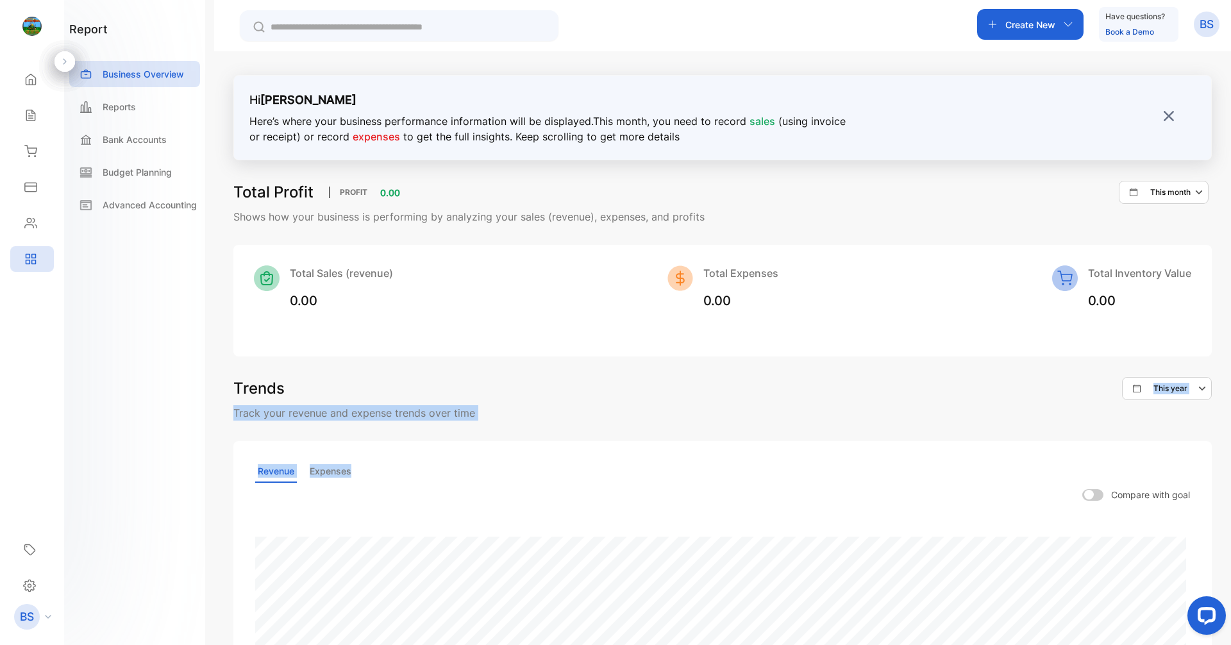
drag, startPoint x: 540, startPoint y: 429, endPoint x: 524, endPoint y: 390, distance: 42.3
click at [524, 390] on div "Trends This year Track your revenue and expense trends over time Revenue Expens…" at bounding box center [722, 607] width 979 height 461
drag, startPoint x: 650, startPoint y: 346, endPoint x: 764, endPoint y: 329, distance: 114.7
click at [595, 345] on div "Total Sales (revenue) 0.00 Total Expenses 0.00 Total Inventory Value 0.00" at bounding box center [722, 301] width 979 height 112
